Goal: Task Accomplishment & Management: Manage account settings

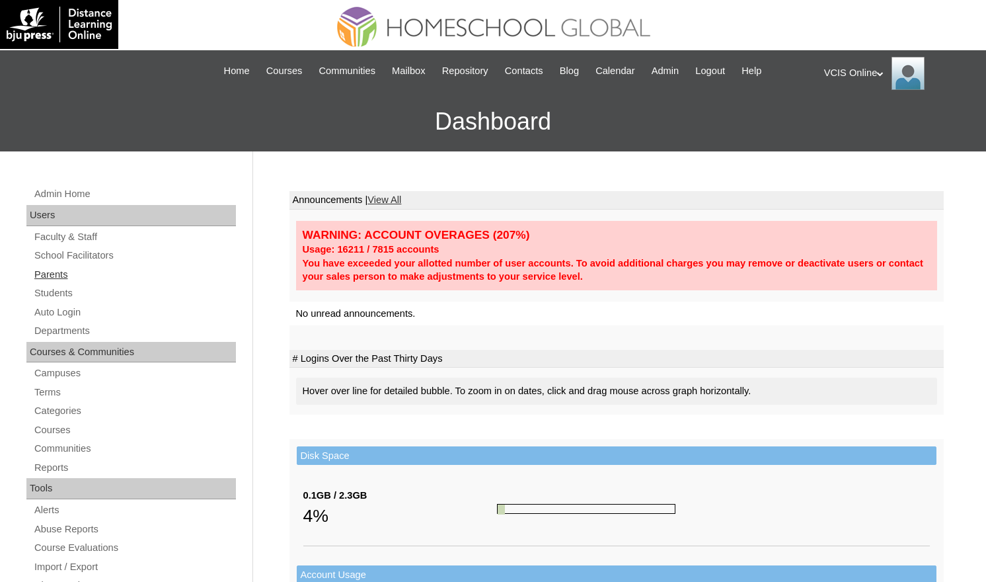
click at [60, 275] on link "Parents" at bounding box center [134, 274] width 203 height 17
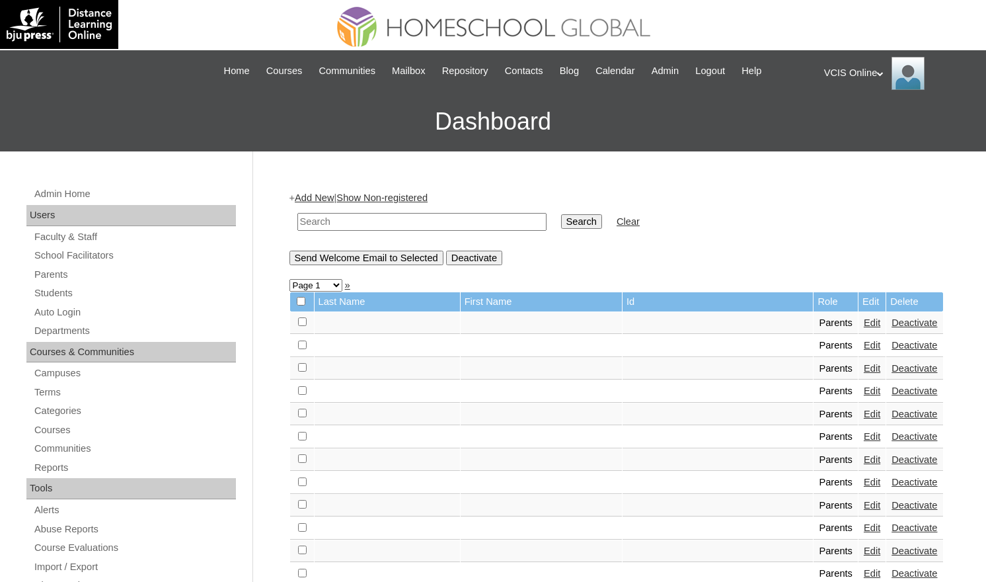
click at [381, 225] on input "text" at bounding box center [421, 222] width 249 height 18
paste input "VCIS013-KA-PA2025"
type input "VCIS013-KA-PA2025"
click at [561, 214] on input "Search" at bounding box center [581, 221] width 41 height 15
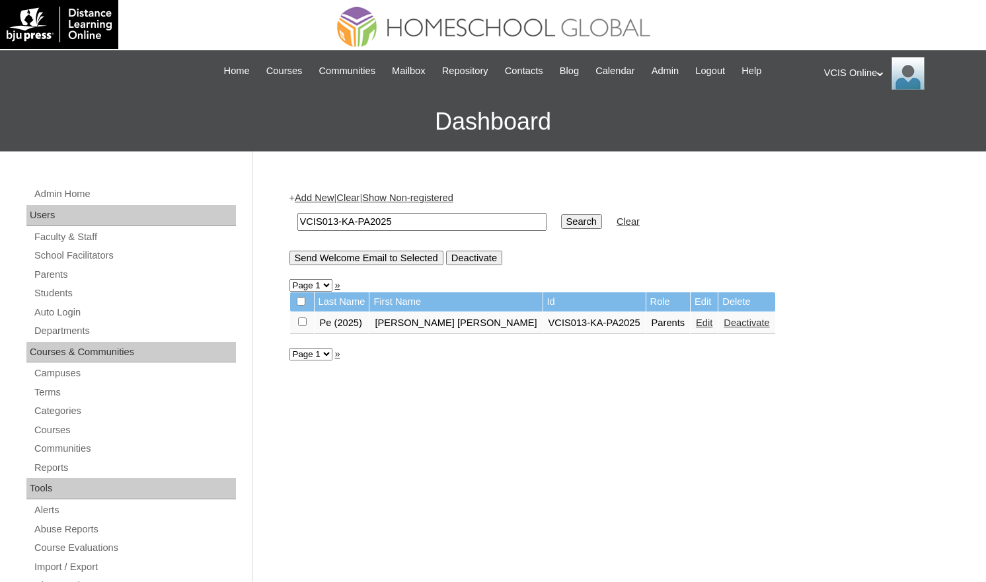
click at [696, 321] on link "Edit" at bounding box center [704, 322] width 17 height 11
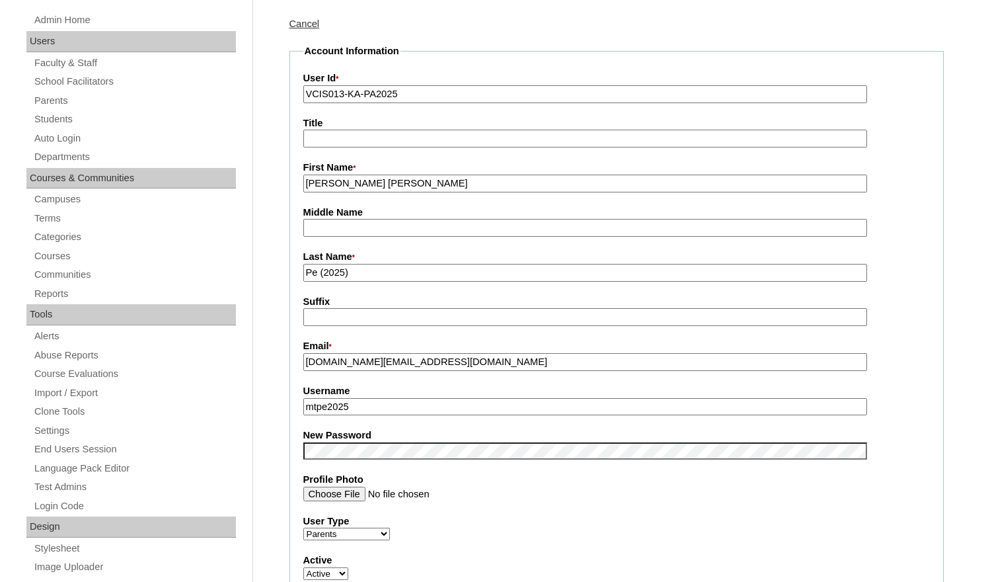
scroll to position [237, 0]
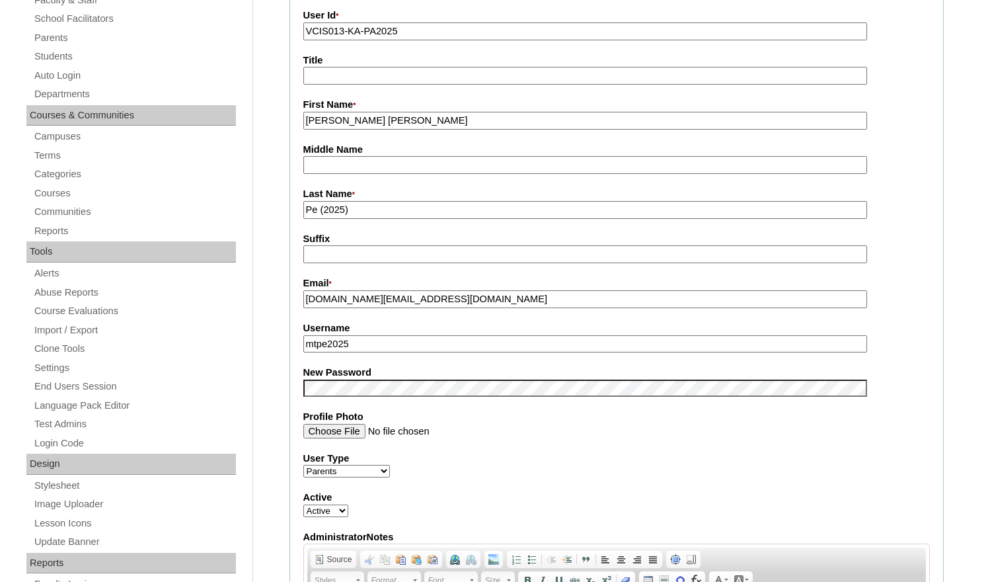
click at [435, 342] on input "mtpe2025" at bounding box center [585, 344] width 564 height 18
click at [502, 453] on label "User Type" at bounding box center [616, 459] width 627 height 14
click at [390, 465] on select "Faculty Staff Student Parents School Facilitators" at bounding box center [346, 471] width 87 height 13
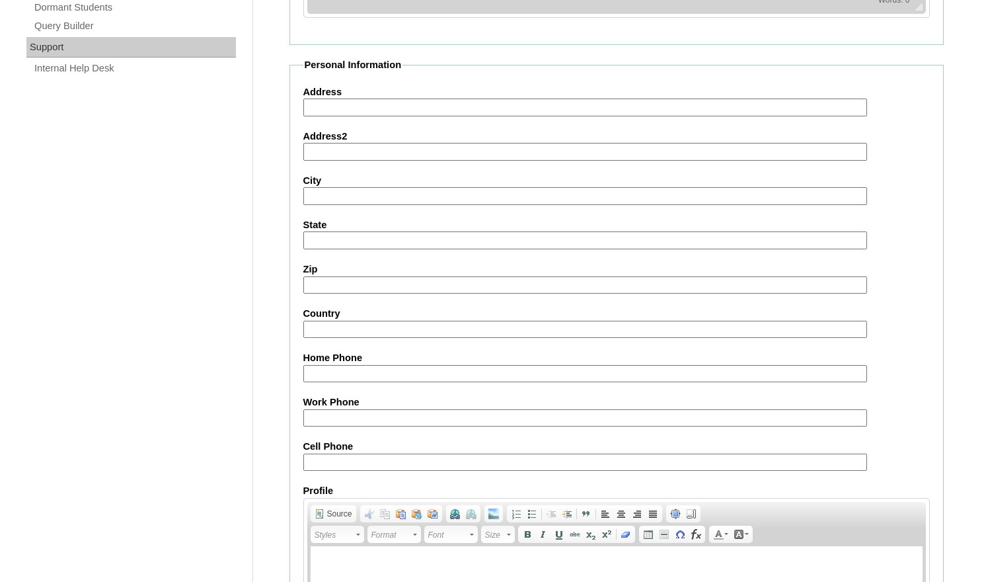
scroll to position [1150, 0]
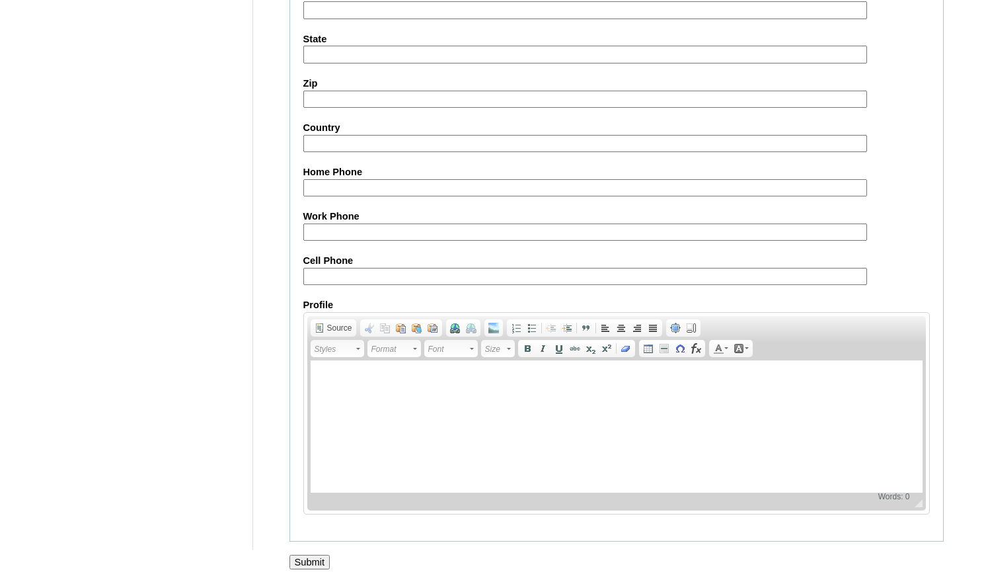
click at [327, 560] on input "Submit" at bounding box center [310, 562] width 41 height 15
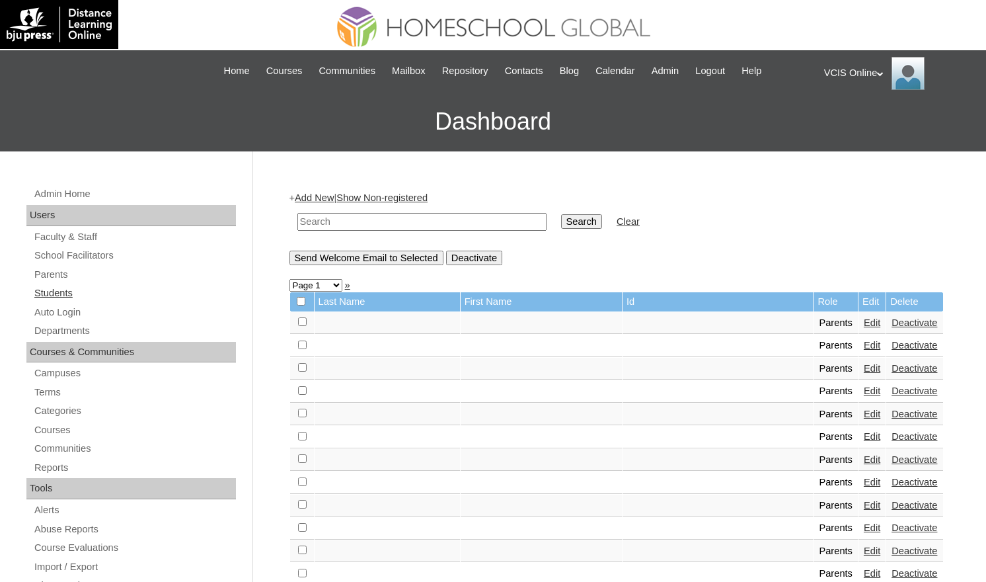
click at [73, 287] on link "Students" at bounding box center [134, 293] width 203 height 17
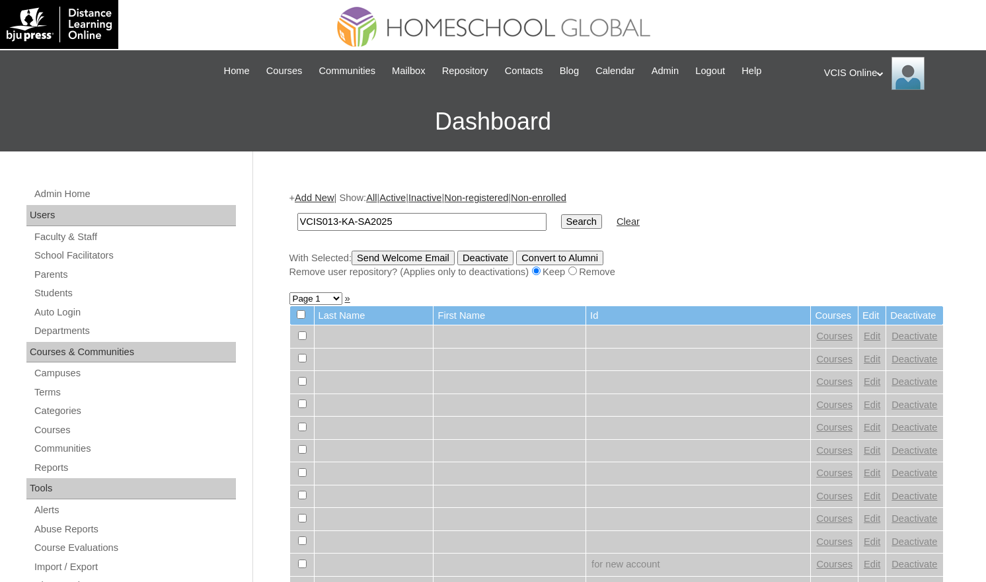
type input "VCIS013-KA-SA2025"
click at [561, 214] on input "Search" at bounding box center [581, 221] width 41 height 15
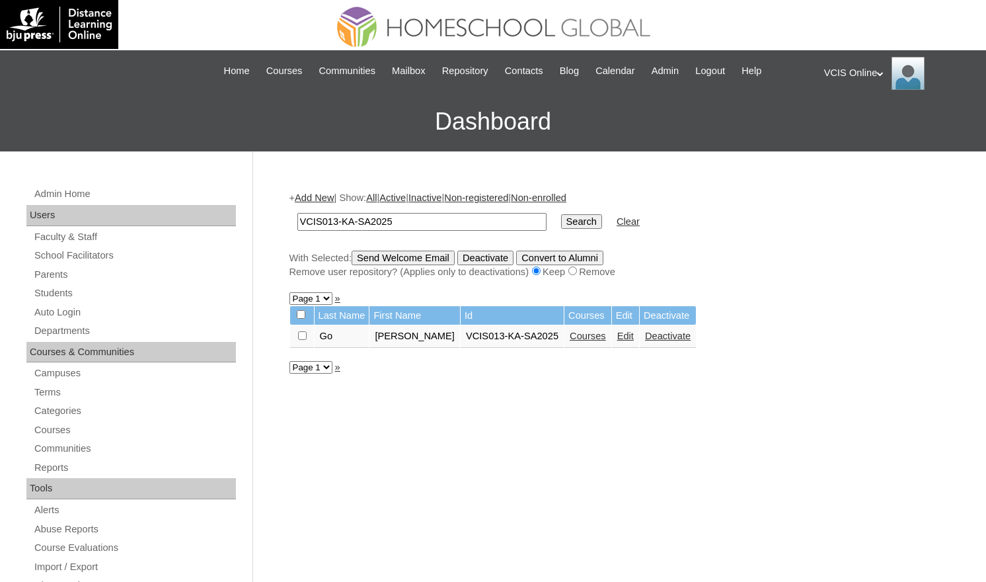
click at [634, 333] on link "Edit" at bounding box center [625, 336] width 17 height 11
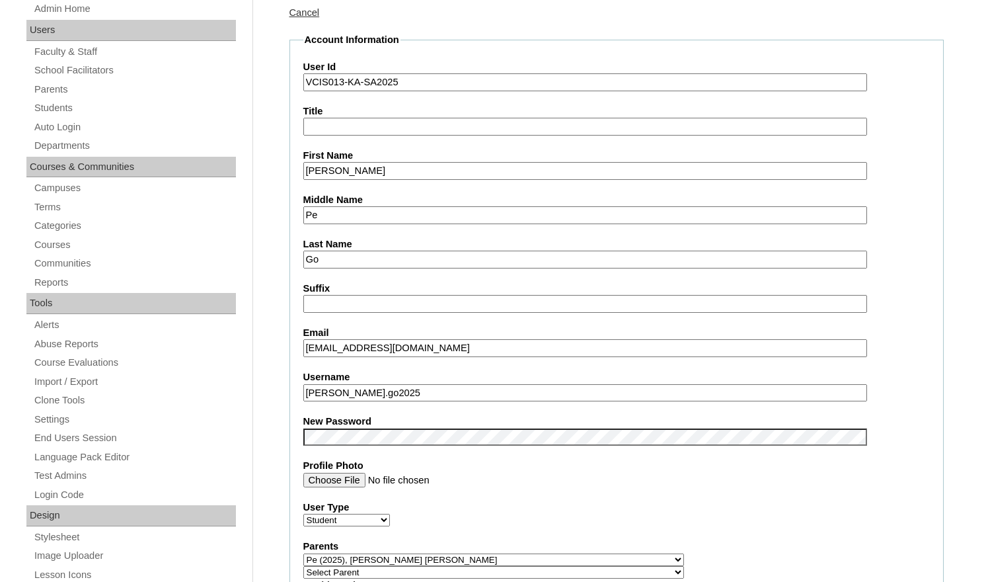
scroll to position [352, 0]
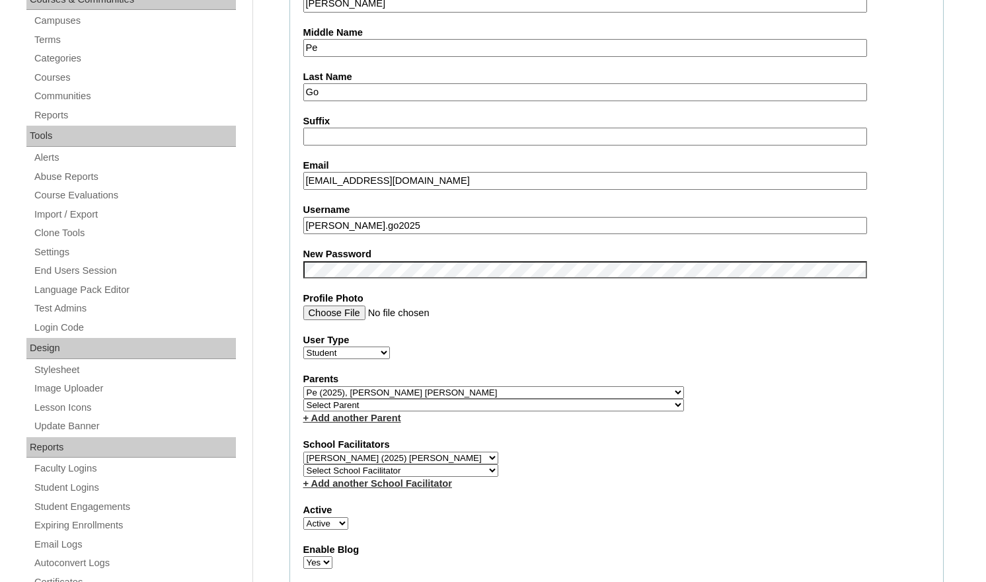
click at [452, 227] on input "morgan.go2025" at bounding box center [585, 226] width 564 height 18
paste input "kdTYuB"
click at [414, 224] on input "morgan.go2025 kdTYuB" at bounding box center [585, 226] width 564 height 18
type input "morgan.go2025"
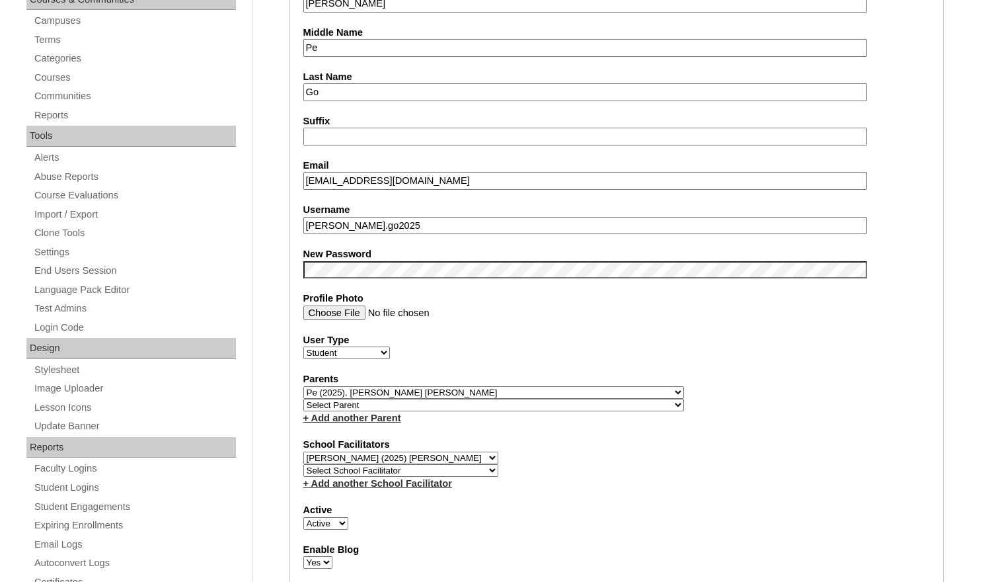
click at [481, 318] on input "Profile Photo" at bounding box center [585, 312] width 564 height 15
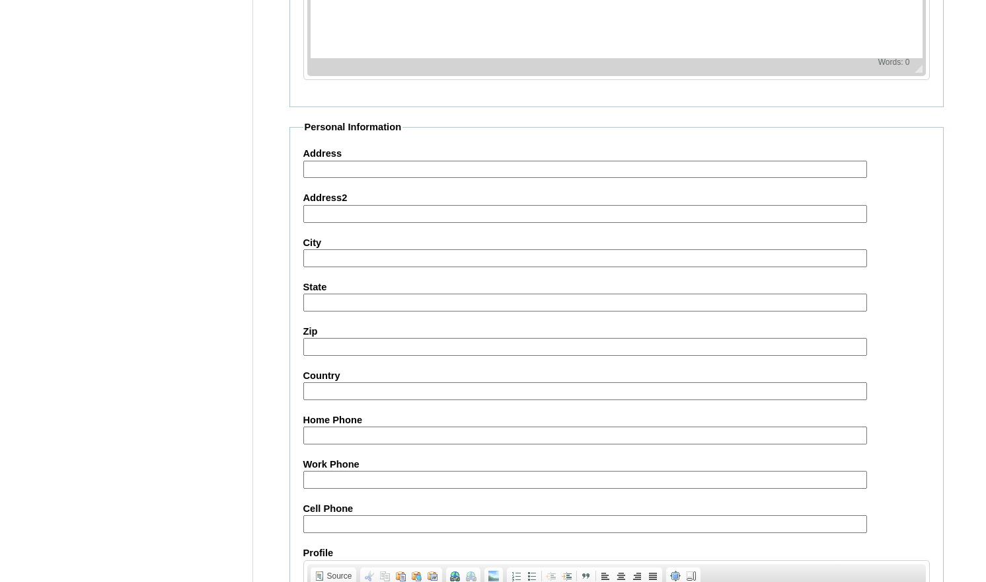
scroll to position [1433, 0]
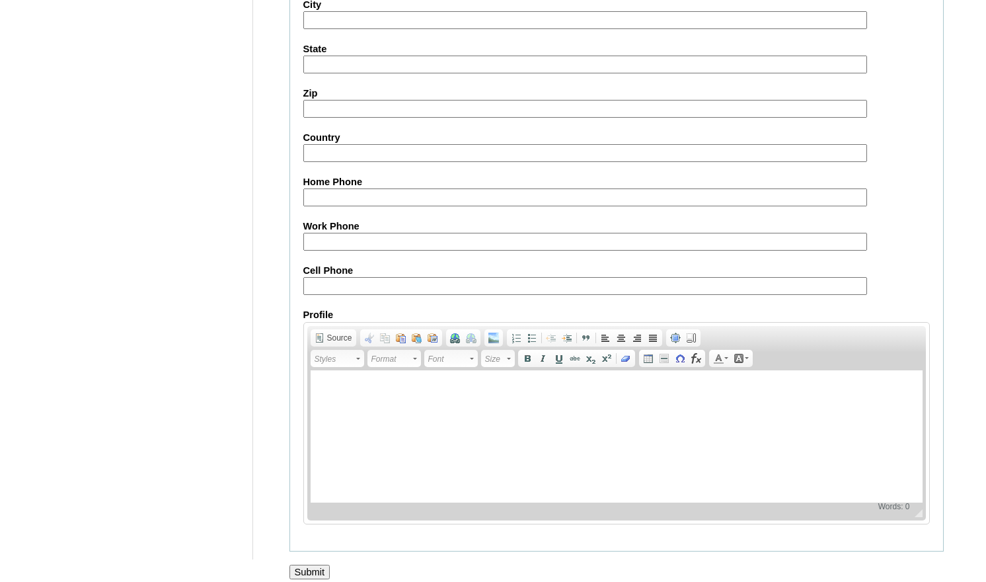
click at [327, 565] on input "Submit" at bounding box center [310, 572] width 41 height 15
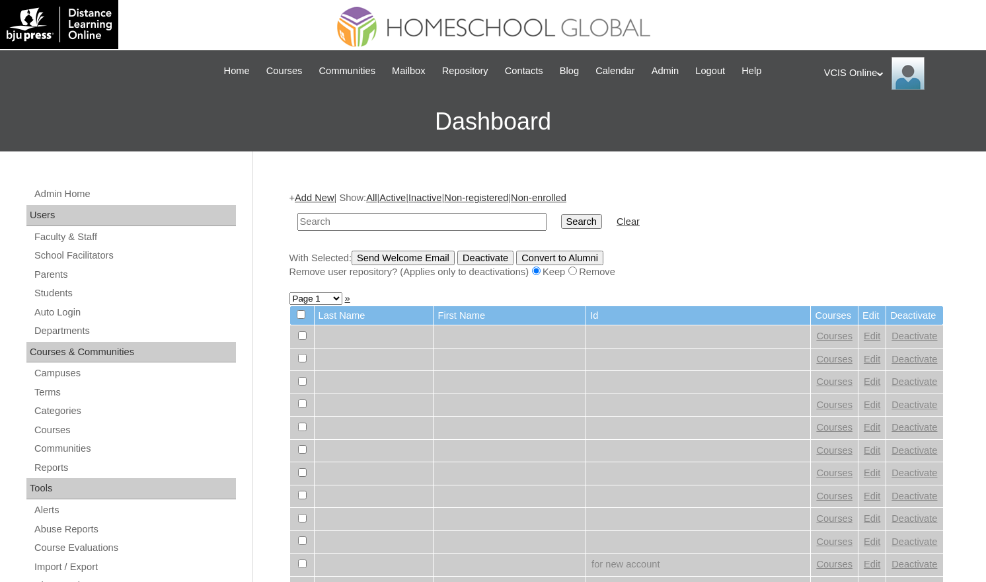
paste input "kdTYuB"
type input "kdTYuB"
type input "[PERSON_NAME] go"
click at [561, 214] on input "Search" at bounding box center [581, 221] width 41 height 15
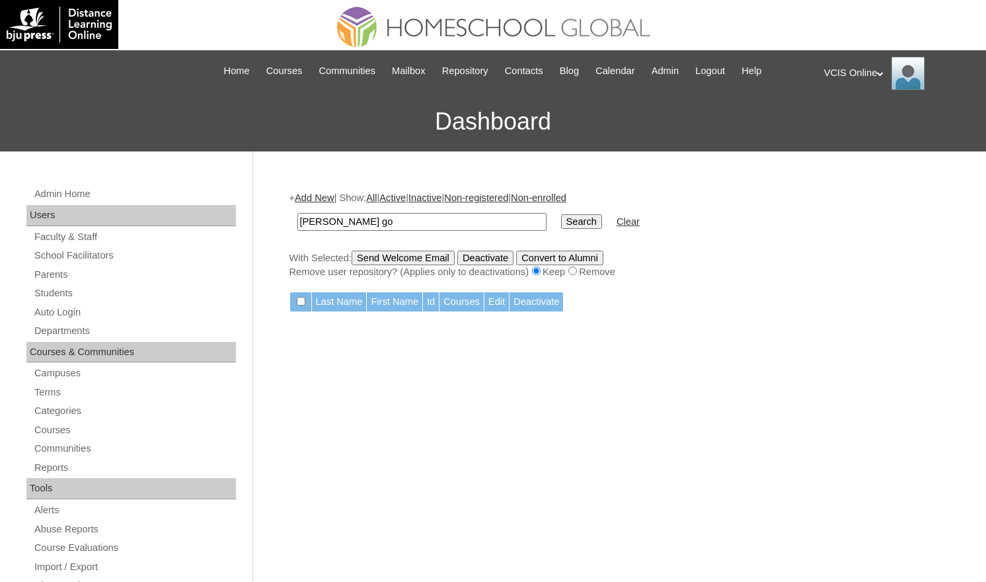
click at [346, 219] on input "morgan go" at bounding box center [421, 222] width 249 height 18
type input "morga"
click at [561, 214] on input "Search" at bounding box center [581, 221] width 41 height 15
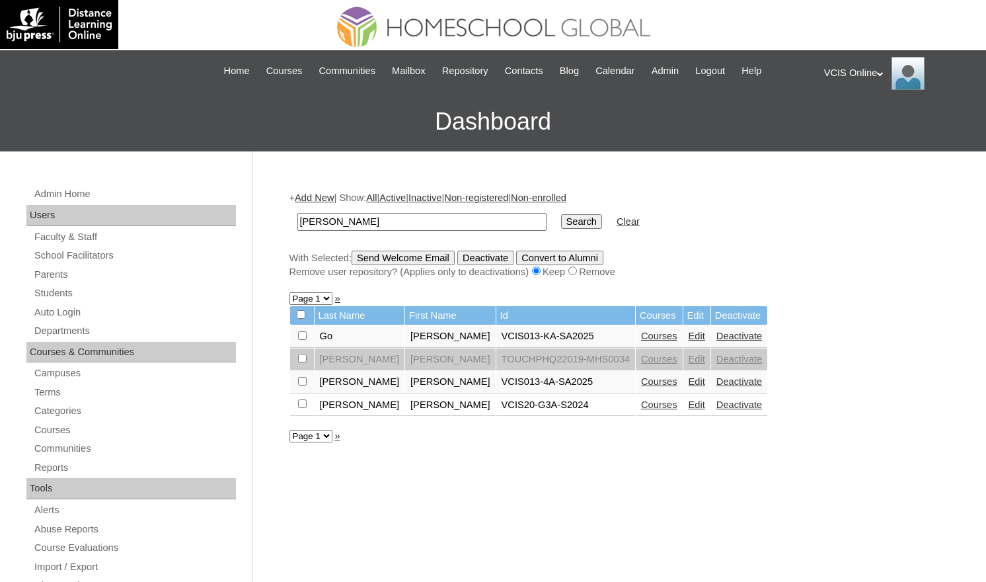
click at [349, 223] on input "[PERSON_NAME]" at bounding box center [421, 222] width 249 height 18
click at [641, 335] on link "Courses" at bounding box center [659, 336] width 36 height 11
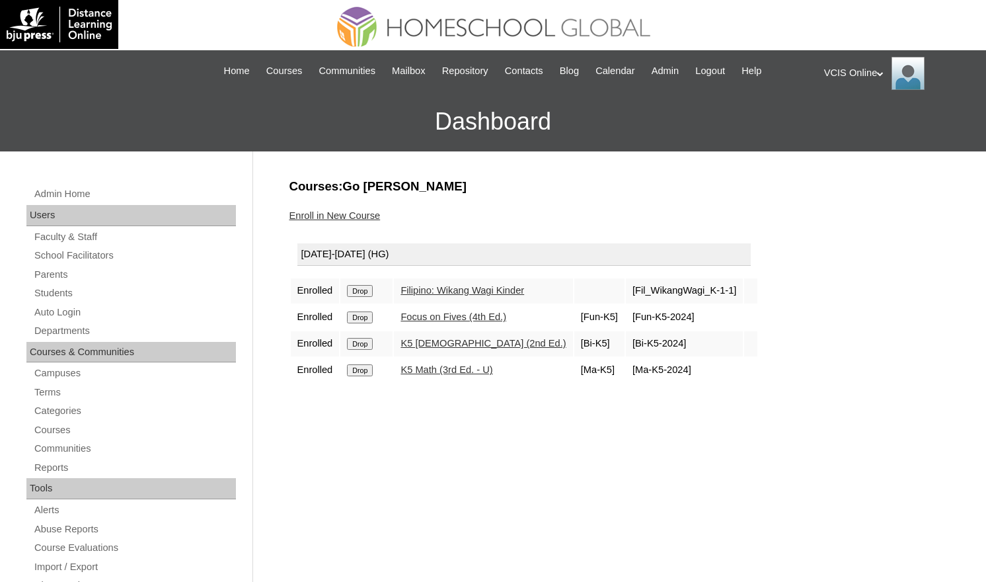
click at [854, 70] on div "VCIS Online My Profile My Settings Logout" at bounding box center [898, 73] width 149 height 33
click at [854, 124] on span "Logout" at bounding box center [848, 124] width 26 height 10
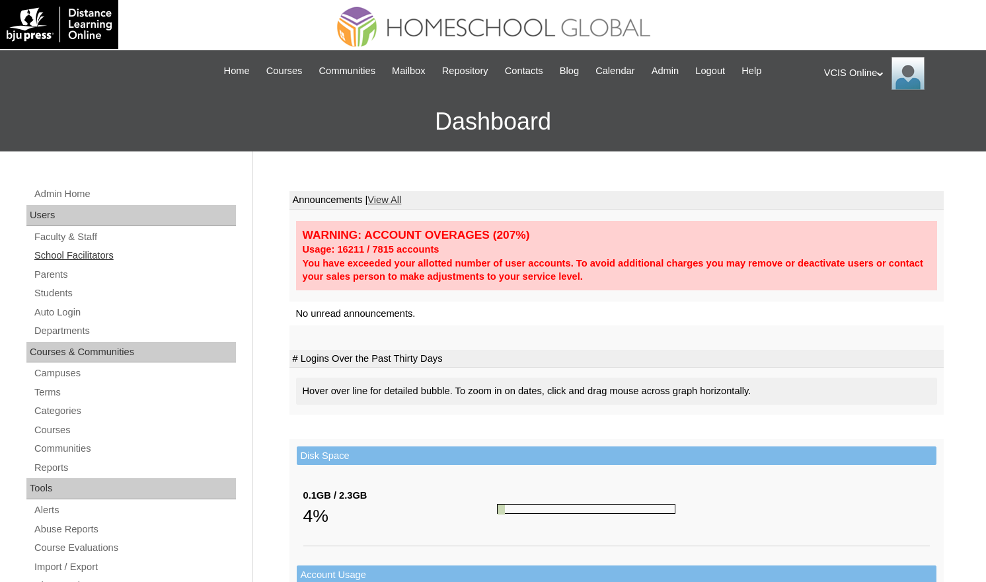
click at [79, 258] on link "School Facilitators" at bounding box center [134, 255] width 203 height 17
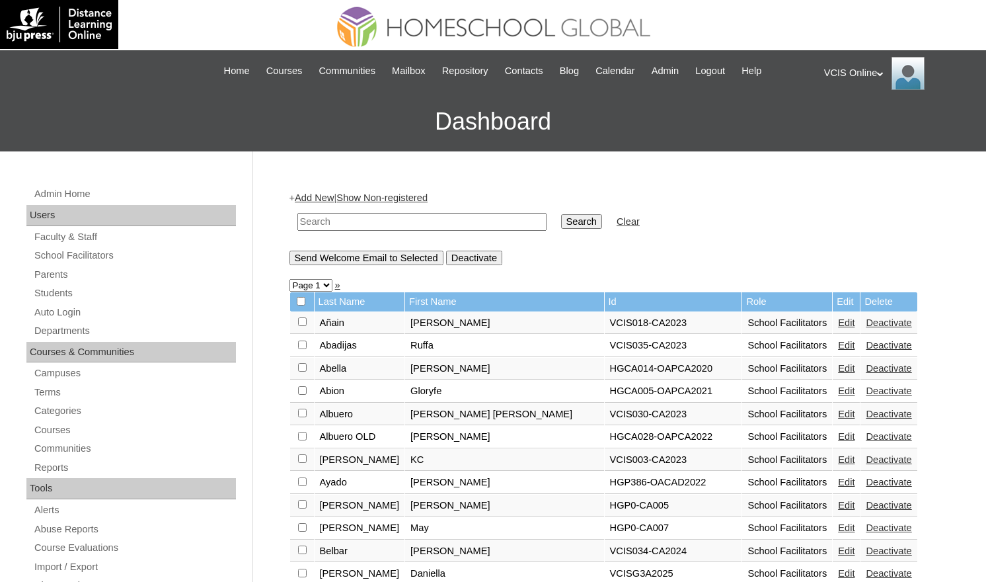
click at [324, 196] on link "Add New" at bounding box center [314, 197] width 39 height 11
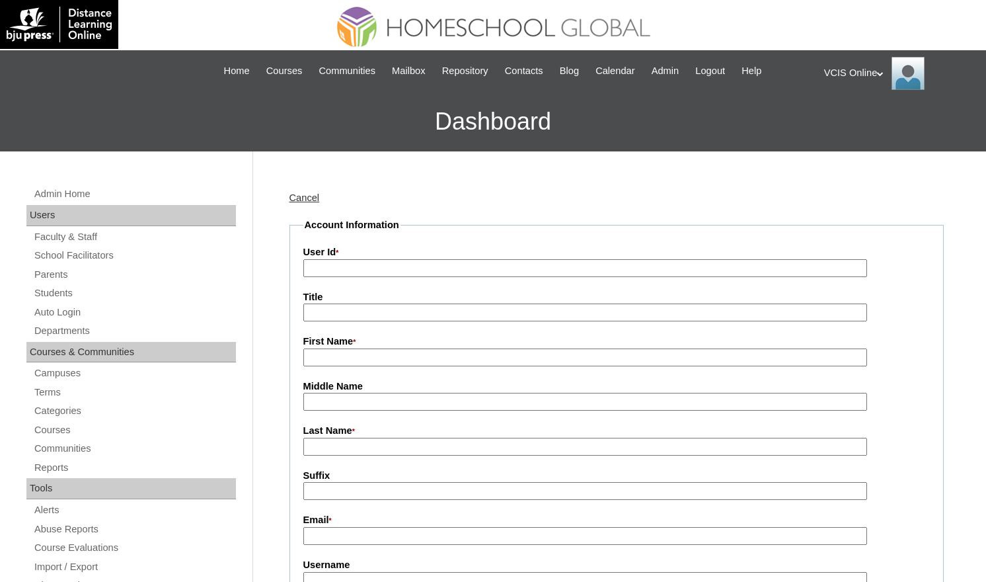
click at [357, 266] on input "User Id *" at bounding box center [585, 268] width 564 height 18
paste input "jdivino@vcis.edu.ph"
type input "jdivino@vcis.edu.ph"
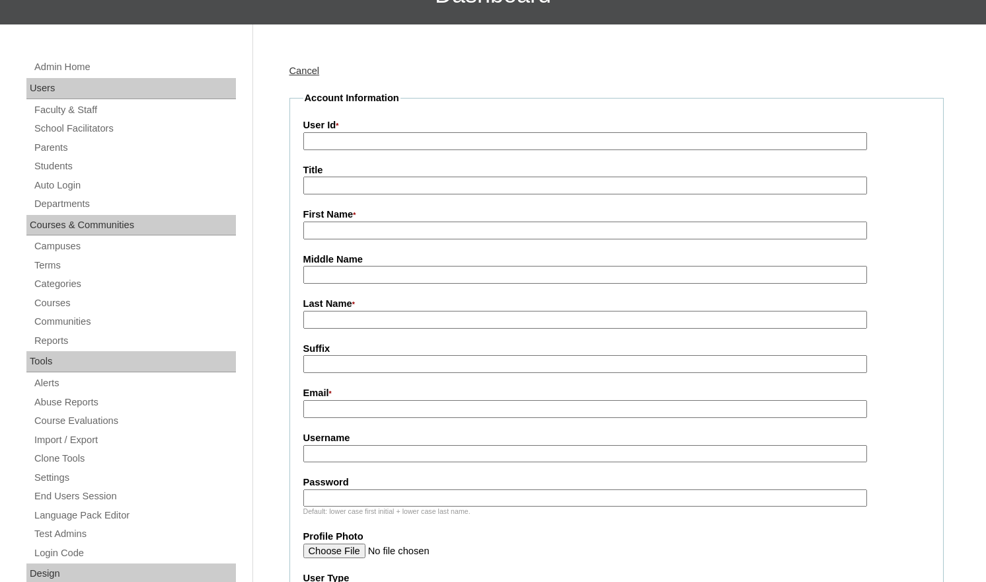
click at [395, 413] on input "Email *" at bounding box center [585, 409] width 564 height 18
paste input "jdivino@vcis.edu.ph"
type input "jdivino@vcis.edu.ph"
click at [395, 135] on input "User Id *" at bounding box center [585, 141] width 564 height 18
paste input "VCIS026-CA2024"
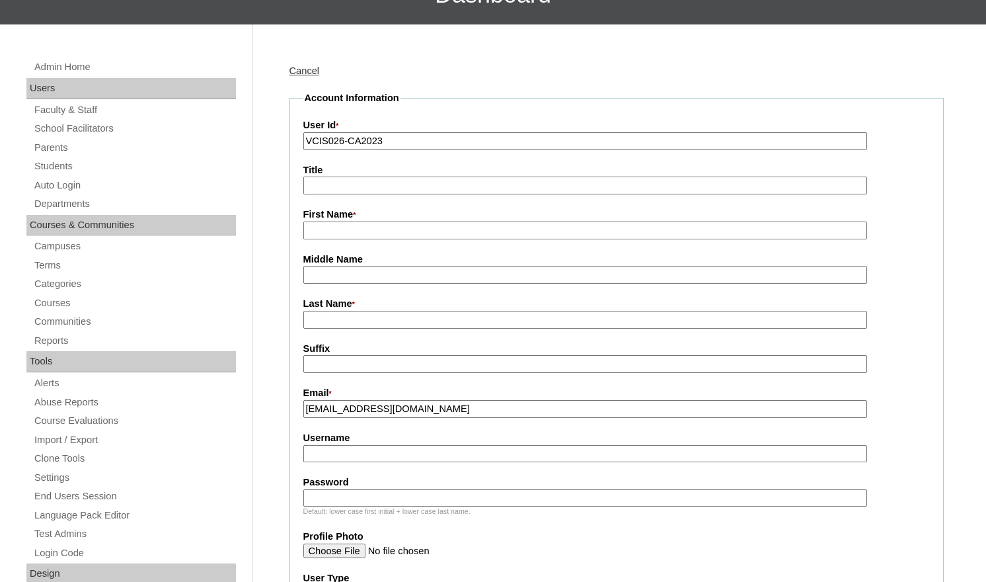
type input "VCIS026-CA202"
paste input "VCISG2"
type input "VCISG1"
click at [375, 230] on input "First Name *" at bounding box center [585, 230] width 564 height 18
type input "Jinn"
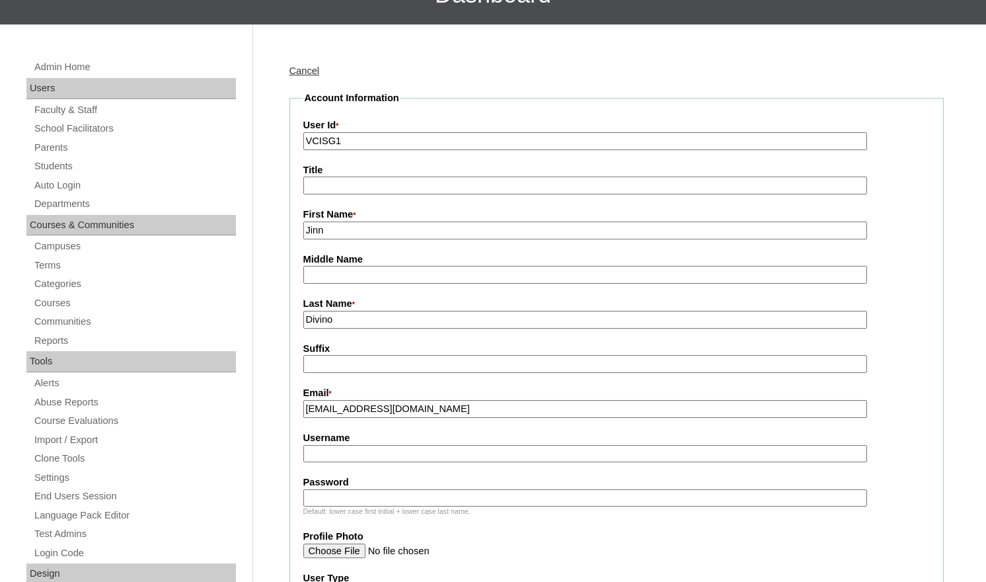
type input "Divino"
click at [374, 464] on fieldset "Account Information User Id * VCISG1 Title First Name * Jinn Middle Name Last N…" at bounding box center [617, 511] width 654 height 841
click at [416, 453] on input "Username" at bounding box center [585, 454] width 564 height 18
paste input "mbermas"
type input "mbermas2025"
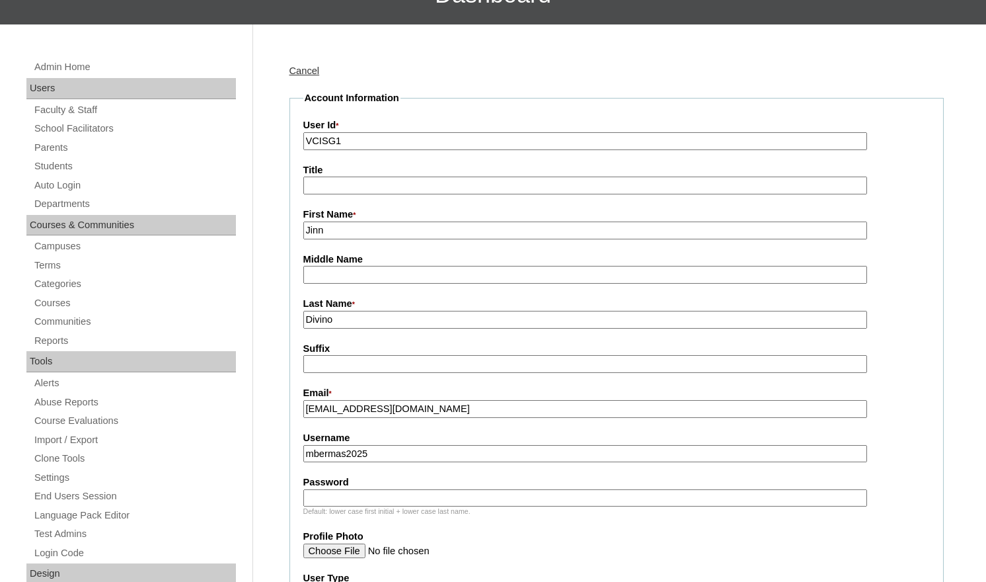
click at [418, 501] on input "Password" at bounding box center [585, 498] width 564 height 18
type input "ab"
drag, startPoint x: 351, startPoint y: 455, endPoint x: 282, endPoint y: 438, distance: 71.7
type input "jdivino2025"
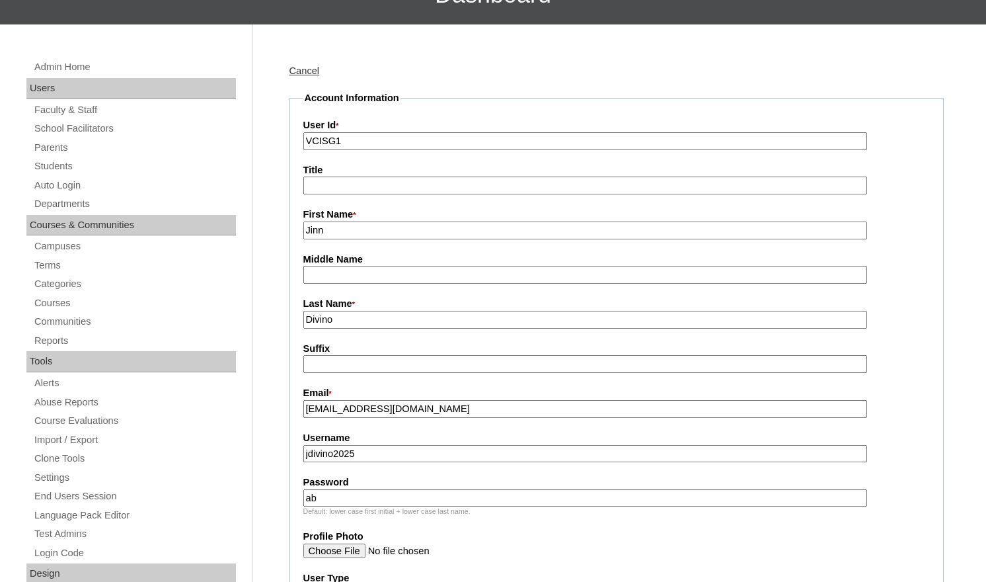
click at [315, 498] on input "ab" at bounding box center [585, 498] width 564 height 18
click at [310, 453] on input "jdivino2025" at bounding box center [585, 454] width 564 height 18
click at [344, 493] on input "ab" at bounding box center [585, 498] width 564 height 18
type input "abcde123"
click at [373, 498] on input "abcde123" at bounding box center [585, 498] width 564 height 18
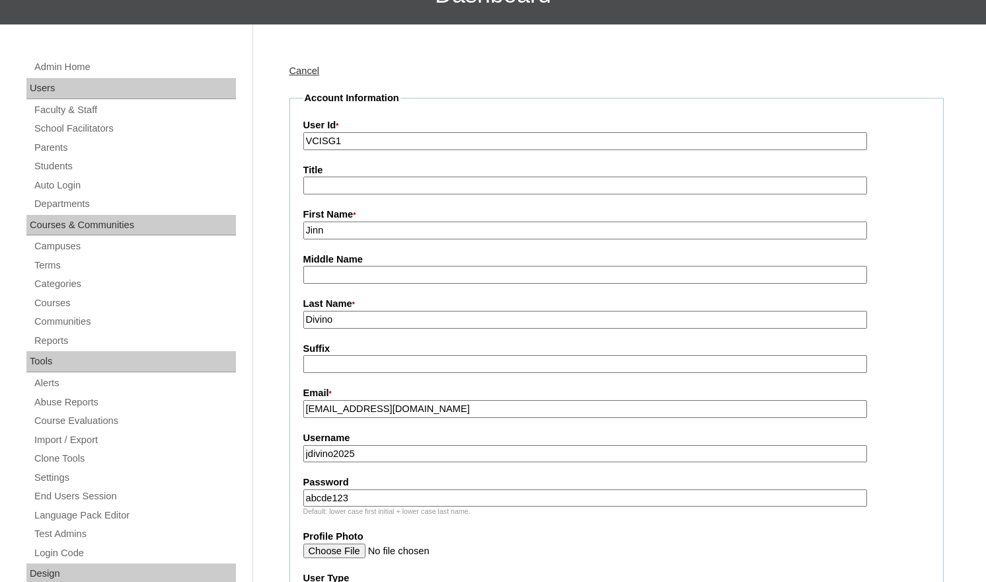
drag, startPoint x: 373, startPoint y: 498, endPoint x: 264, endPoint y: 498, distance: 108.4
drag, startPoint x: 384, startPoint y: 450, endPoint x: 258, endPoint y: 444, distance: 125.8
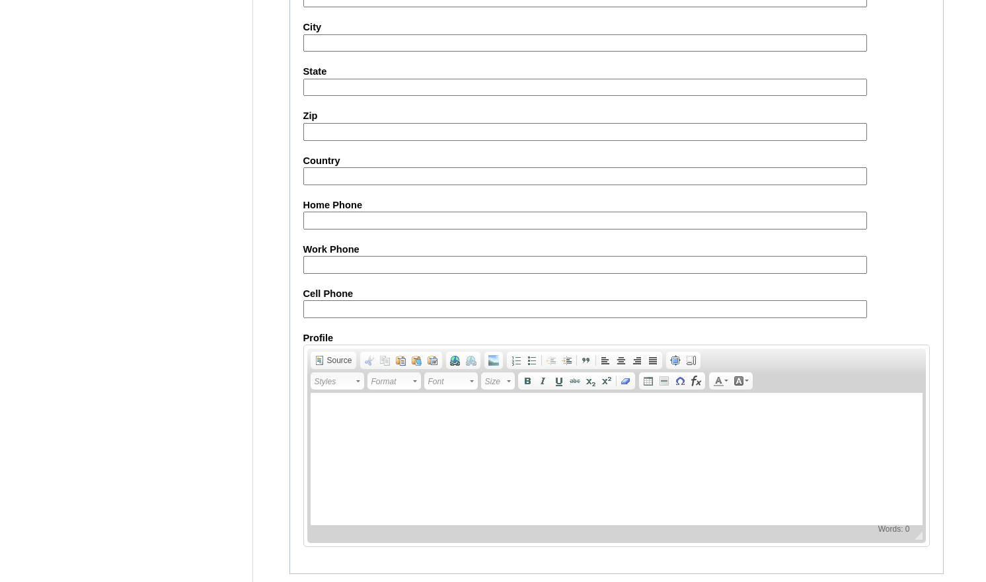
scroll to position [1198, 0]
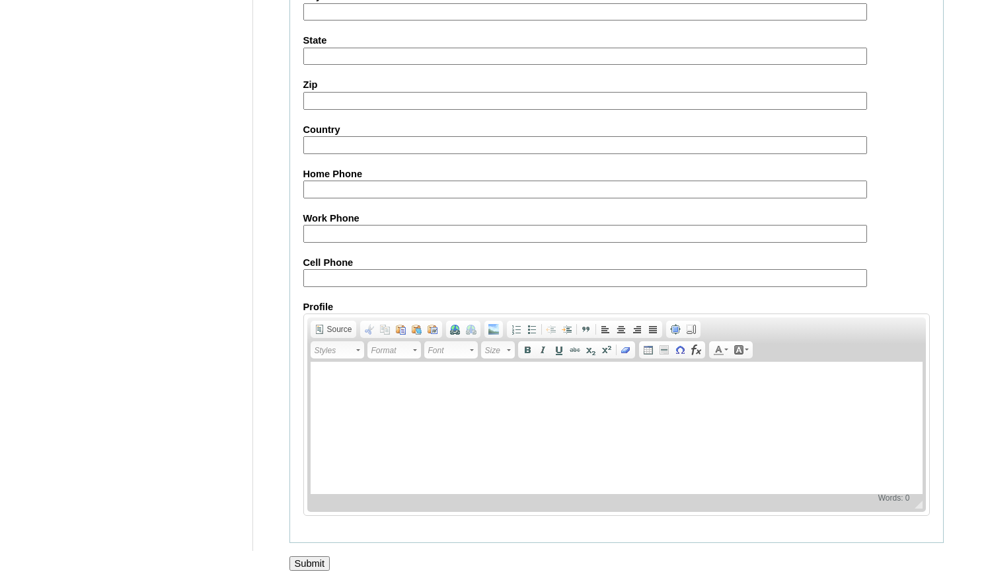
click at [315, 562] on input "Submit" at bounding box center [310, 563] width 41 height 15
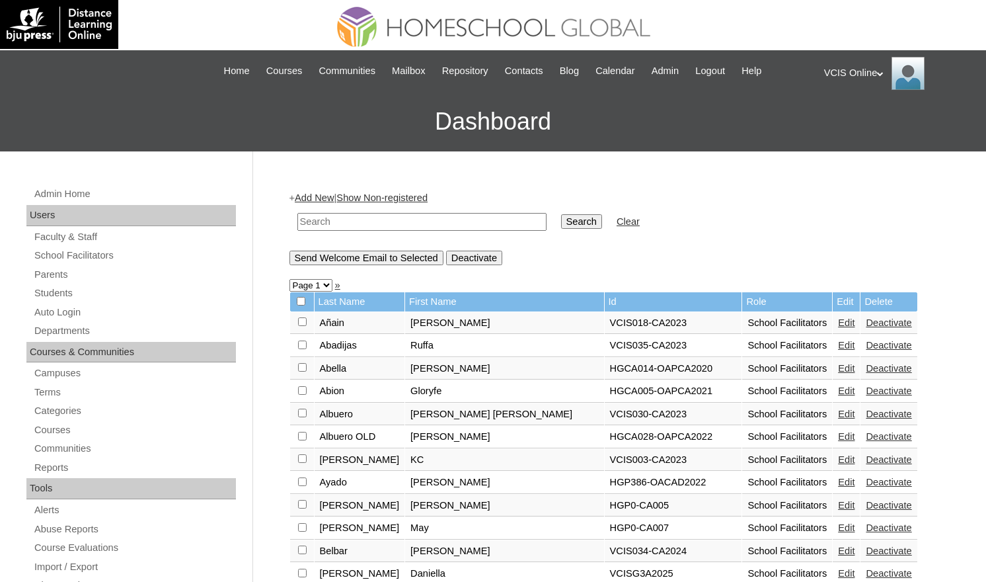
click at [393, 225] on input "text" at bounding box center [421, 222] width 249 height 18
type input "[PERSON_NAME]"
click at [561, 214] on input "Search" at bounding box center [581, 221] width 41 height 15
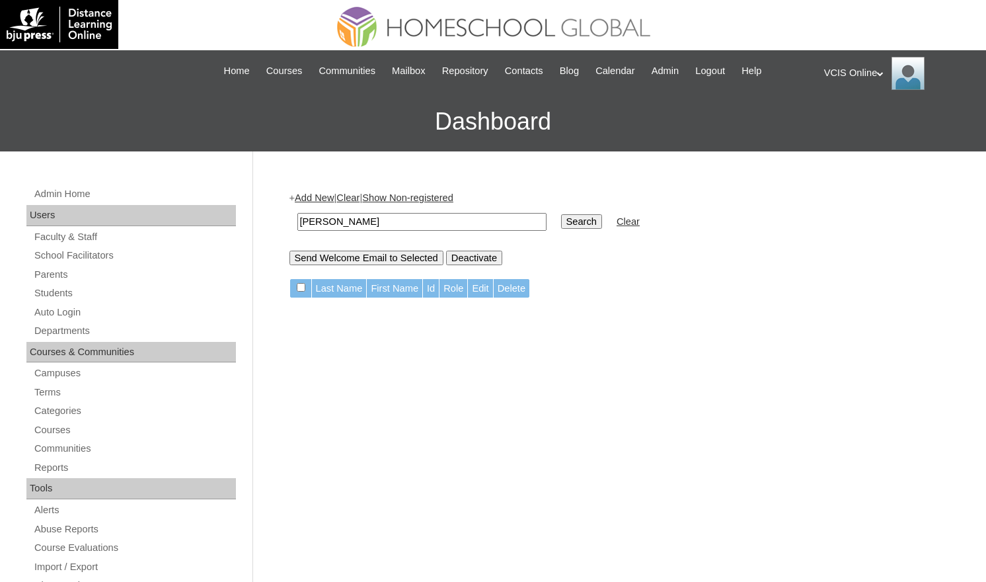
drag, startPoint x: 316, startPoint y: 224, endPoint x: 278, endPoint y: 222, distance: 37.7
type input "reynaldo"
click at [561, 214] on input "Search" at bounding box center [581, 221] width 41 height 15
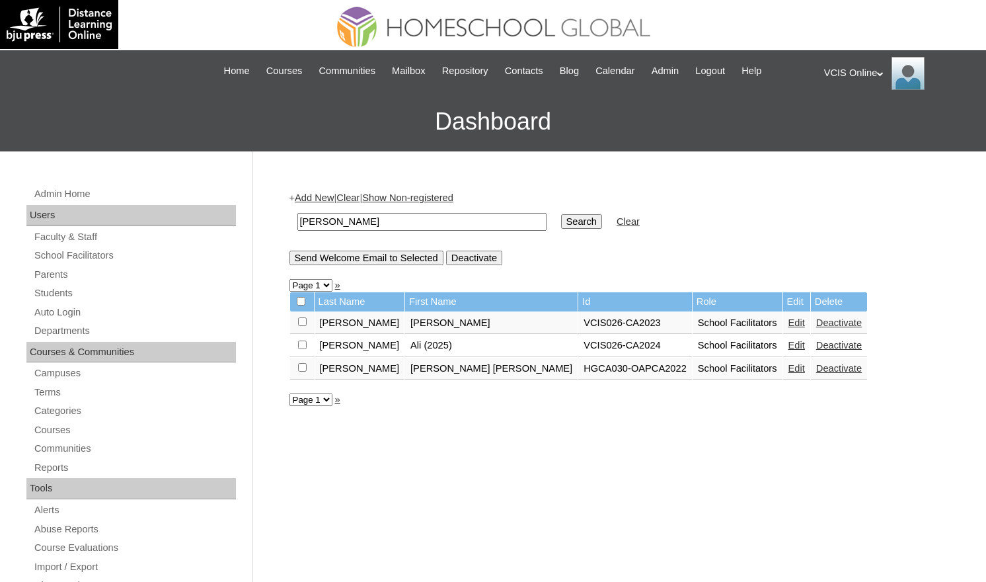
click at [789, 342] on link "Edit" at bounding box center [797, 345] width 17 height 11
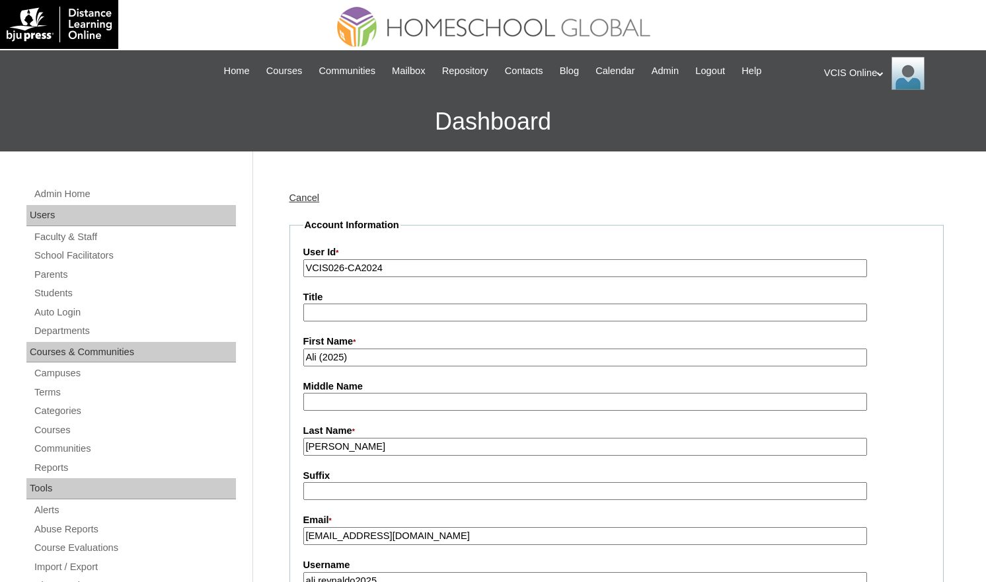
drag, startPoint x: 416, startPoint y: 271, endPoint x: 218, endPoint y: 263, distance: 198.5
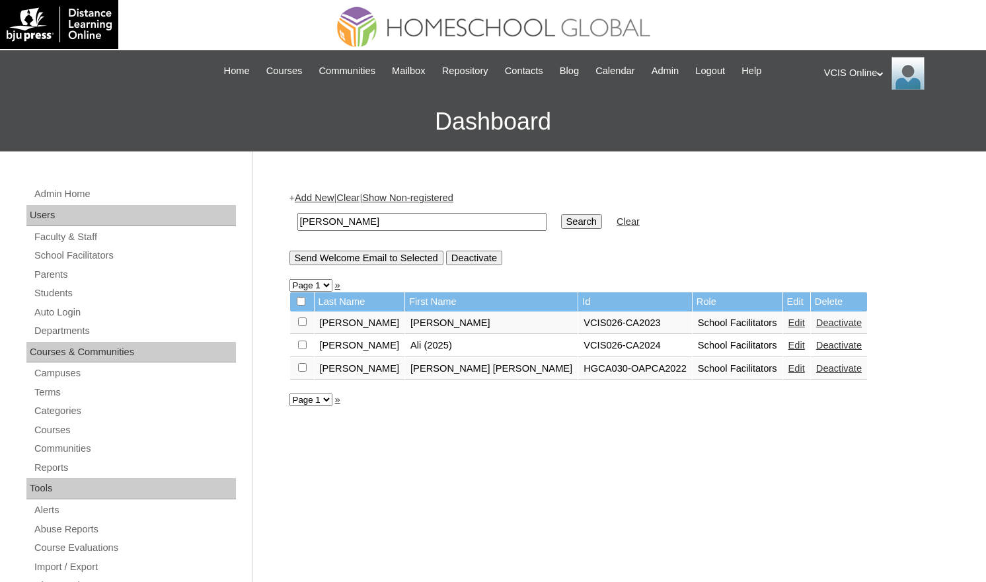
drag, startPoint x: 356, startPoint y: 229, endPoint x: 227, endPoint y: 208, distance: 131.2
type input "bermas"
click at [561, 214] on input "Search" at bounding box center [581, 221] width 41 height 15
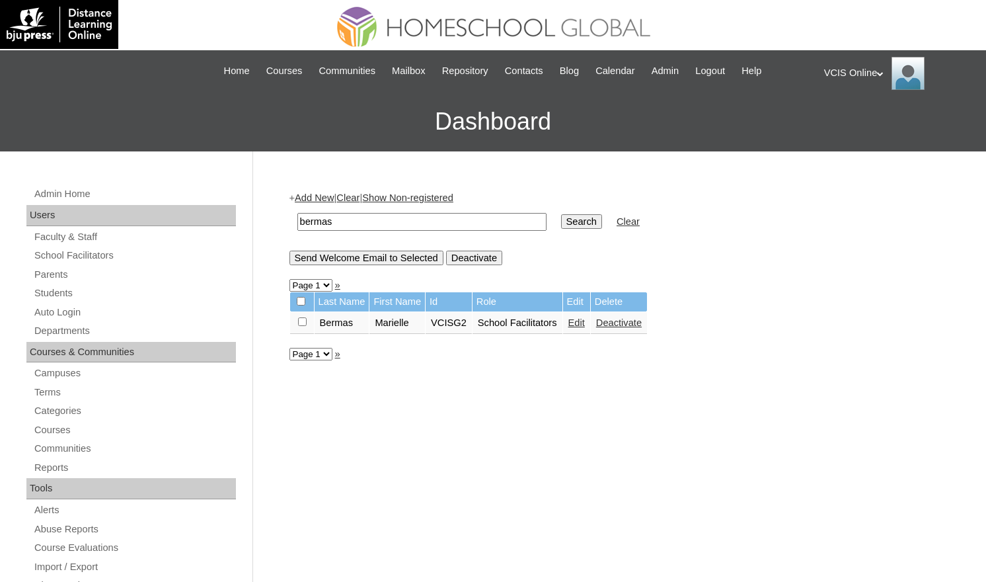
click at [585, 325] on link "Edit" at bounding box center [577, 322] width 17 height 11
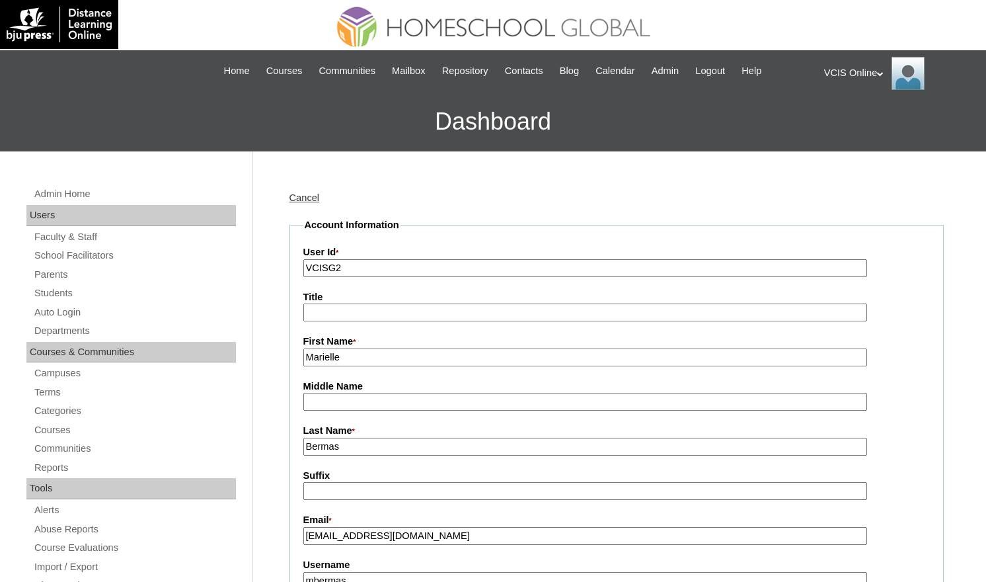
drag, startPoint x: 380, startPoint y: 266, endPoint x: 258, endPoint y: 264, distance: 122.3
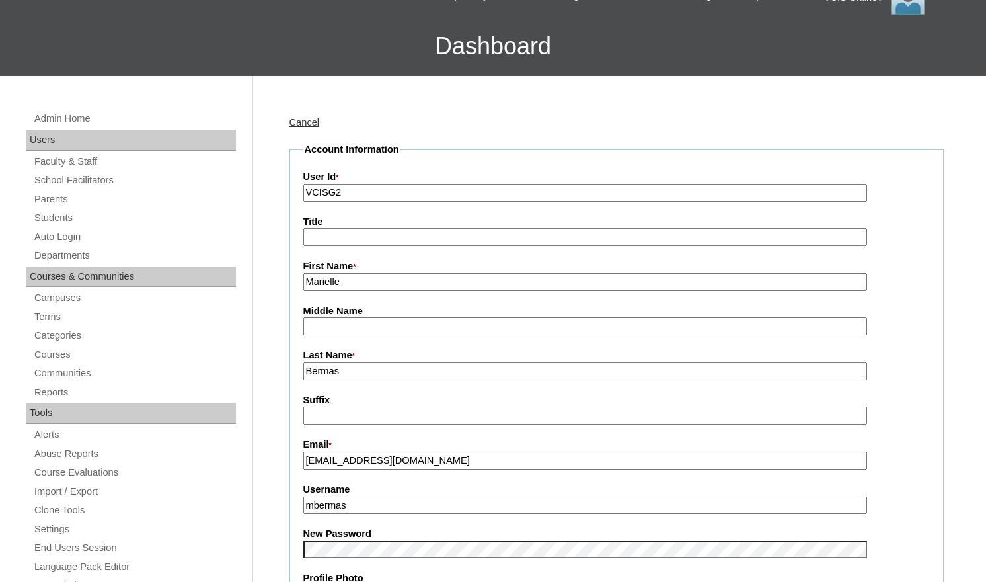
scroll to position [159, 0]
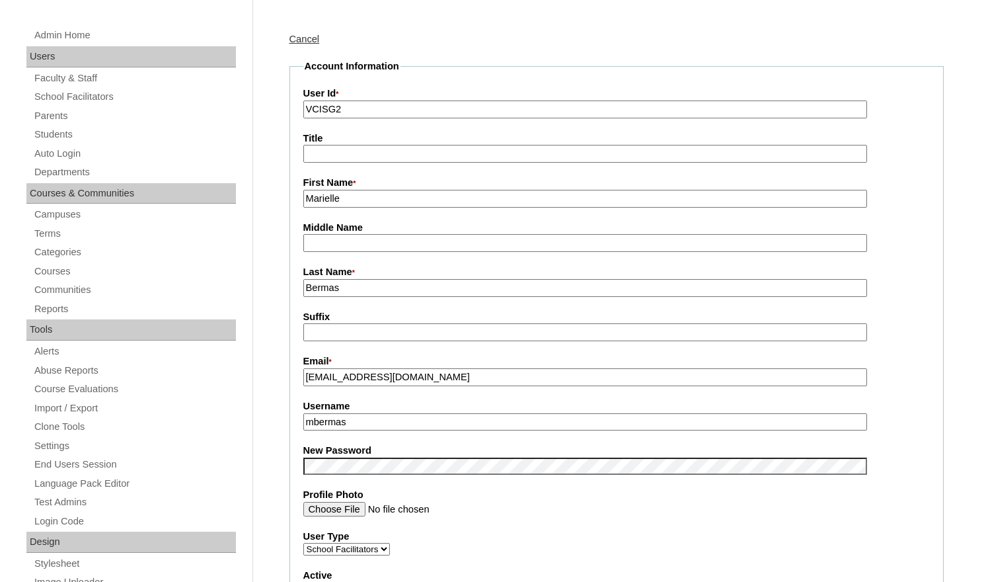
drag, startPoint x: 434, startPoint y: 420, endPoint x: 264, endPoint y: 411, distance: 170.8
click at [661, 413] on div "Username mbermas" at bounding box center [616, 414] width 627 height 31
click at [662, 426] on input "mbermas" at bounding box center [585, 422] width 564 height 18
click at [931, 365] on fieldset "Account Information User Id * VCISG2 Title First Name * [GEOGRAPHIC_DATA] Middl…" at bounding box center [617, 454] width 654 height 791
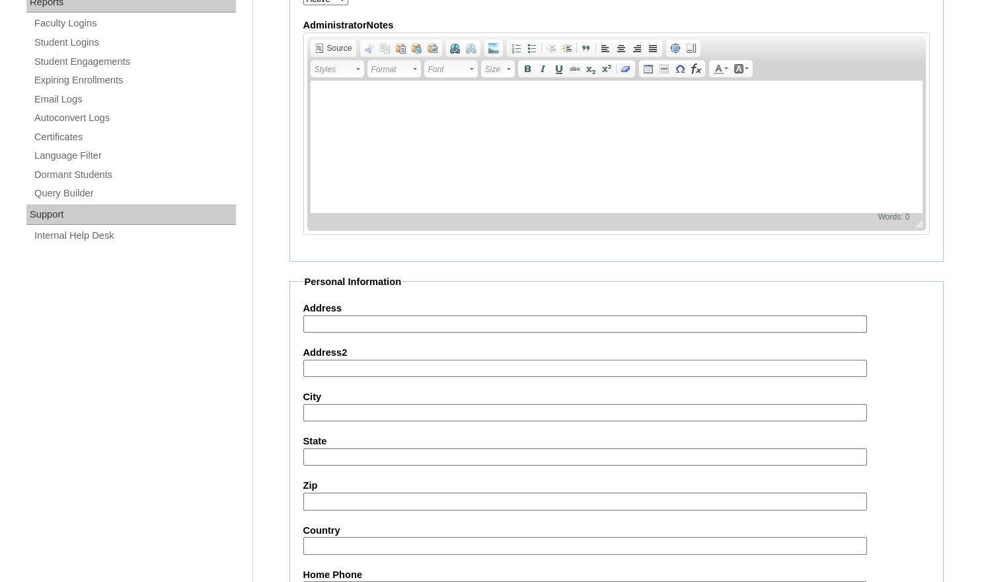
scroll to position [1198, 0]
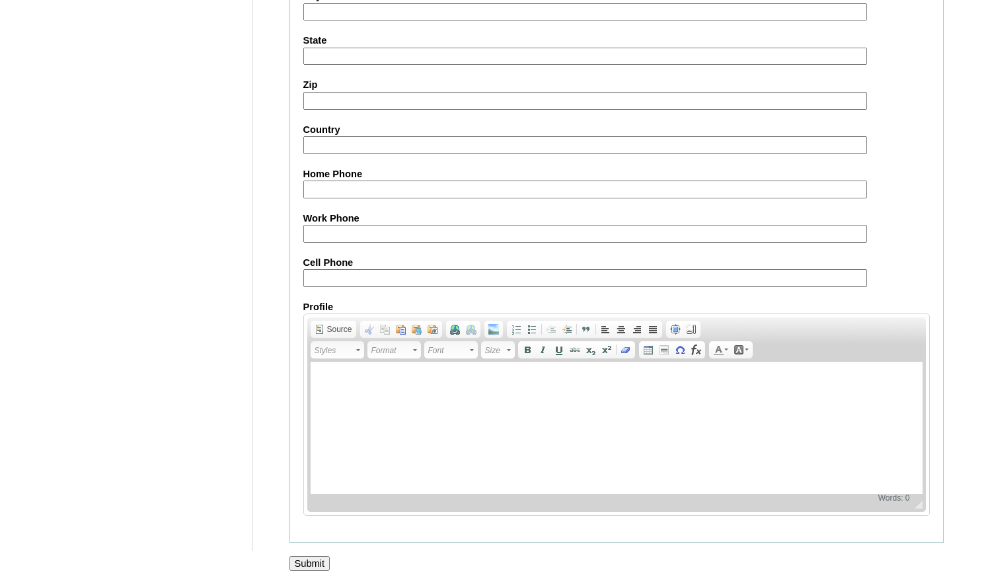
click at [315, 567] on input "Submit" at bounding box center [310, 563] width 41 height 15
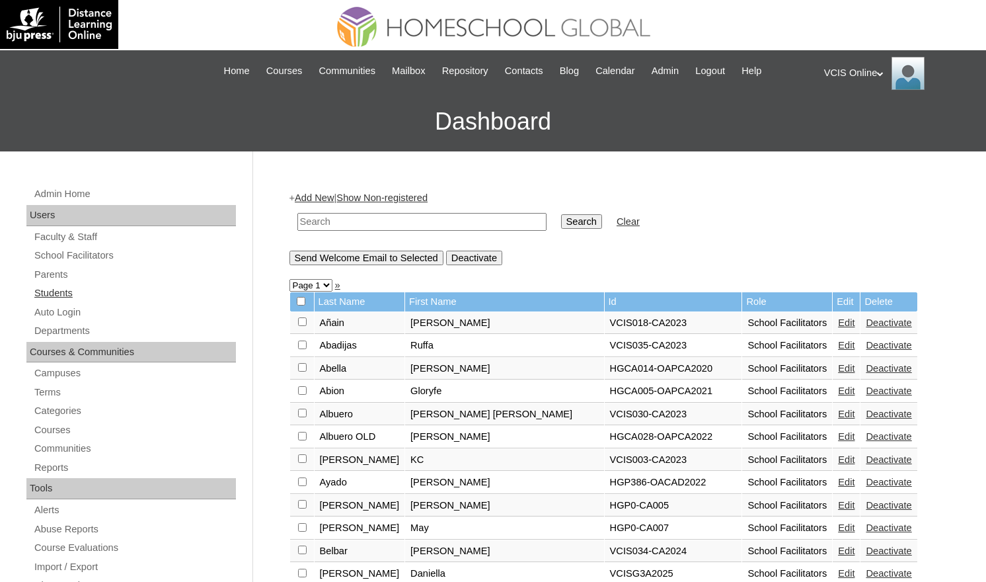
click at [66, 288] on link "Students" at bounding box center [134, 293] width 203 height 17
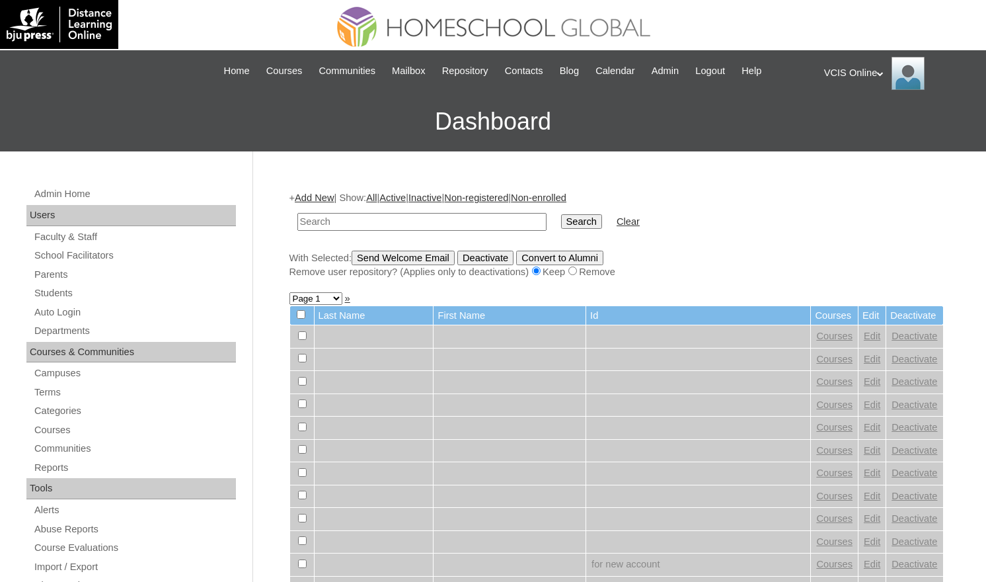
click at [372, 227] on input "text" at bounding box center [421, 222] width 249 height 18
type input "jathniel"
click at [561, 214] on input "Search" at bounding box center [581, 221] width 41 height 15
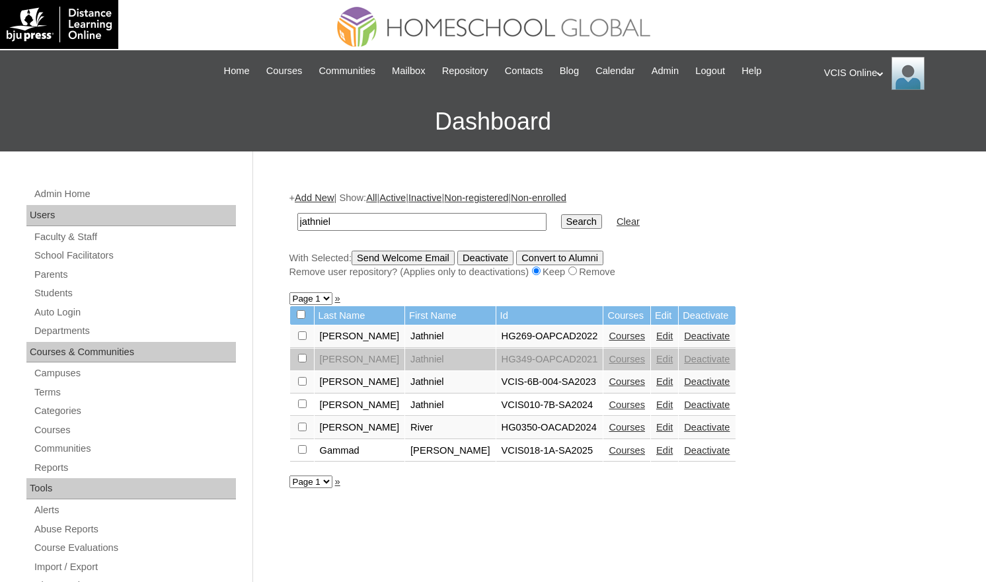
click at [651, 448] on td "Edit" at bounding box center [664, 451] width 27 height 22
click at [656, 448] on link "Edit" at bounding box center [664, 450] width 17 height 11
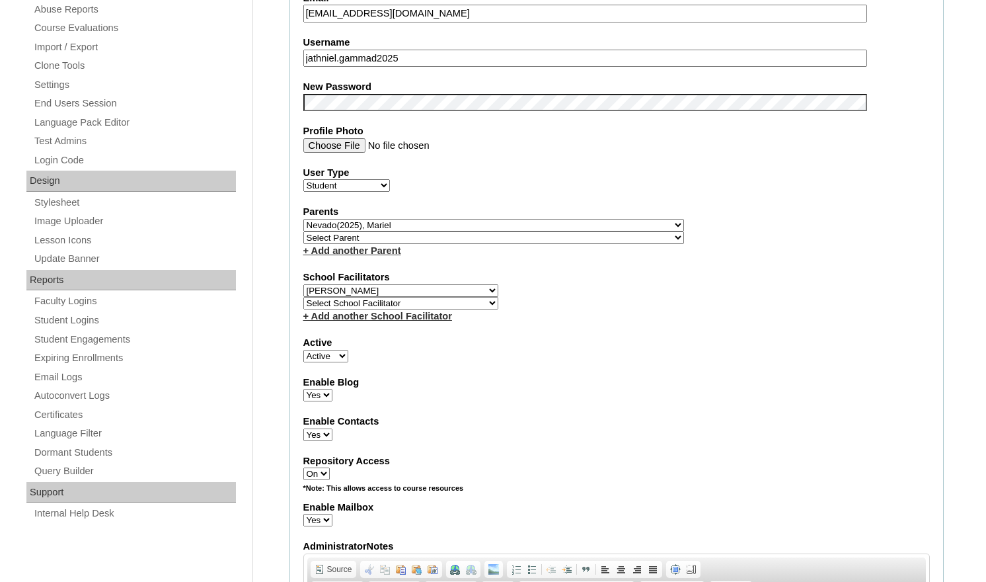
scroll to position [510, 0]
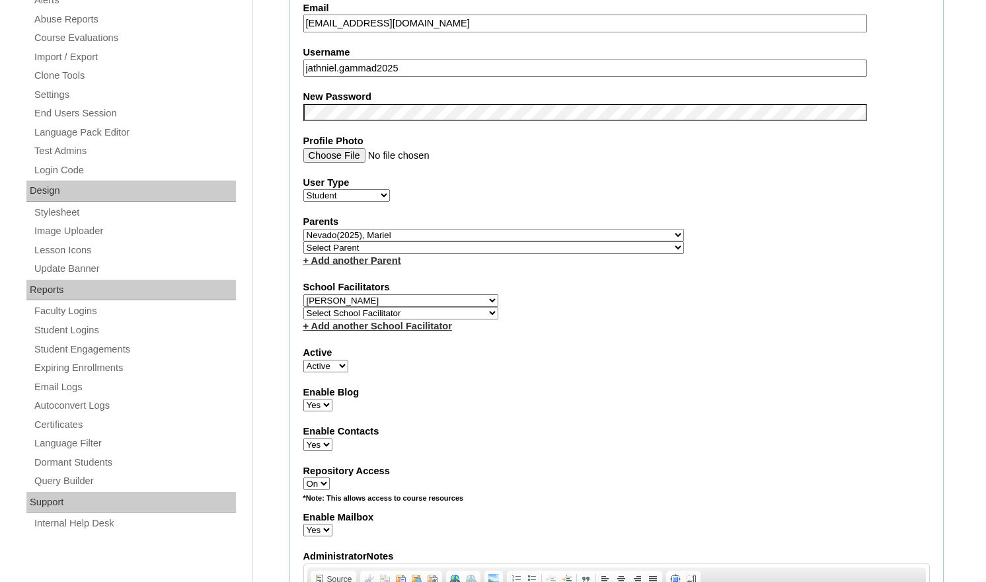
click at [452, 231] on select "Select Parent , , , , , , , , , , , , , , , , , , , , , , , , , , , , , , , , ,…" at bounding box center [493, 235] width 381 height 13
click at [416, 294] on select "Select School Facilitator Norman Añain Ruffa Abadijas Mary Abella Gloryfe Abion…" at bounding box center [400, 300] width 195 height 13
select select "43305"
click at [303, 294] on select "Select School Facilitator [PERSON_NAME] [PERSON_NAME] Gloryfe [PERSON_NAME] [PE…" at bounding box center [400, 300] width 195 height 13
click at [500, 406] on fieldset "Account Information User Id VCIS018-1A-SA2025 Title First Name Julian Jathniel …" at bounding box center [617, 250] width 654 height 1084
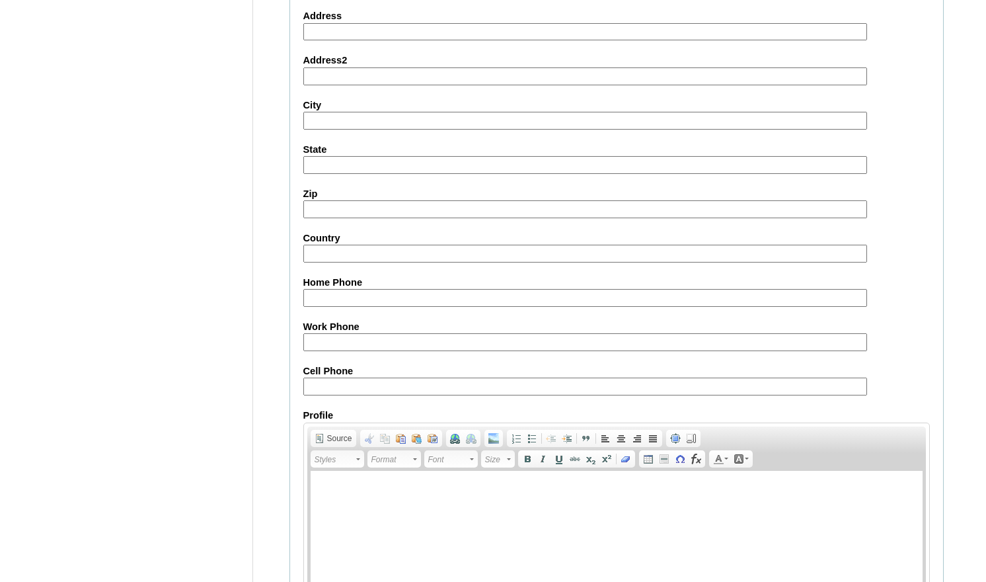
scroll to position [1433, 0]
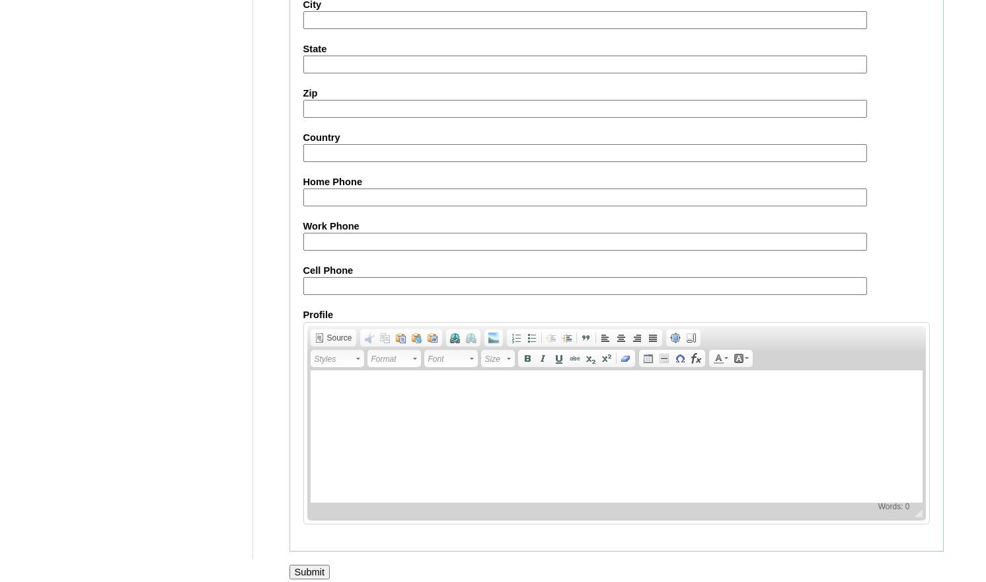
click at [326, 565] on input "Submit" at bounding box center [310, 572] width 41 height 15
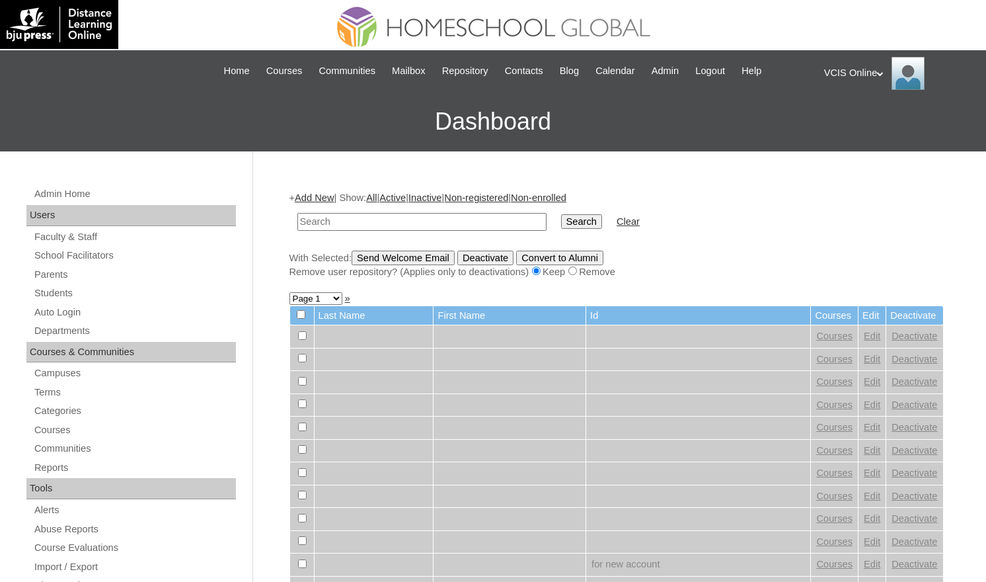
click at [317, 213] on input "text" at bounding box center [421, 222] width 249 height 18
click at [321, 218] on input "text" at bounding box center [421, 222] width 249 height 18
type input "micaiah"
click at [561, 214] on input "Search" at bounding box center [581, 221] width 41 height 15
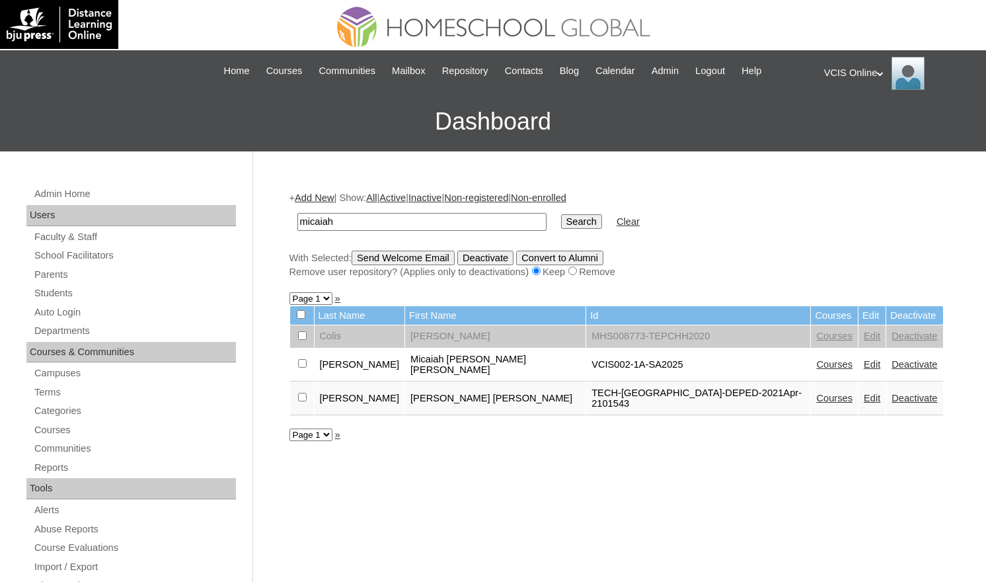
click at [864, 359] on link "Edit" at bounding box center [872, 364] width 17 height 11
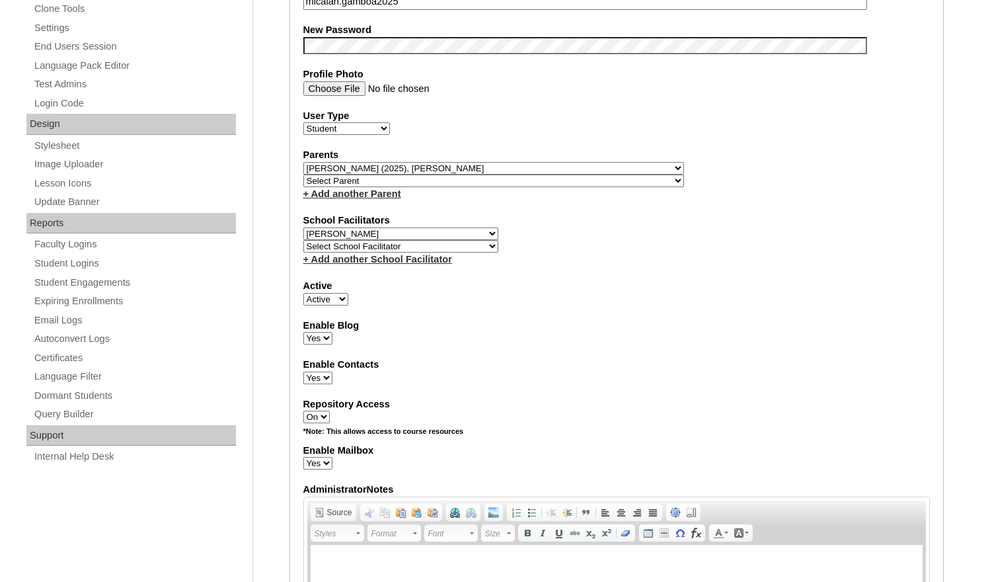
scroll to position [572, 0]
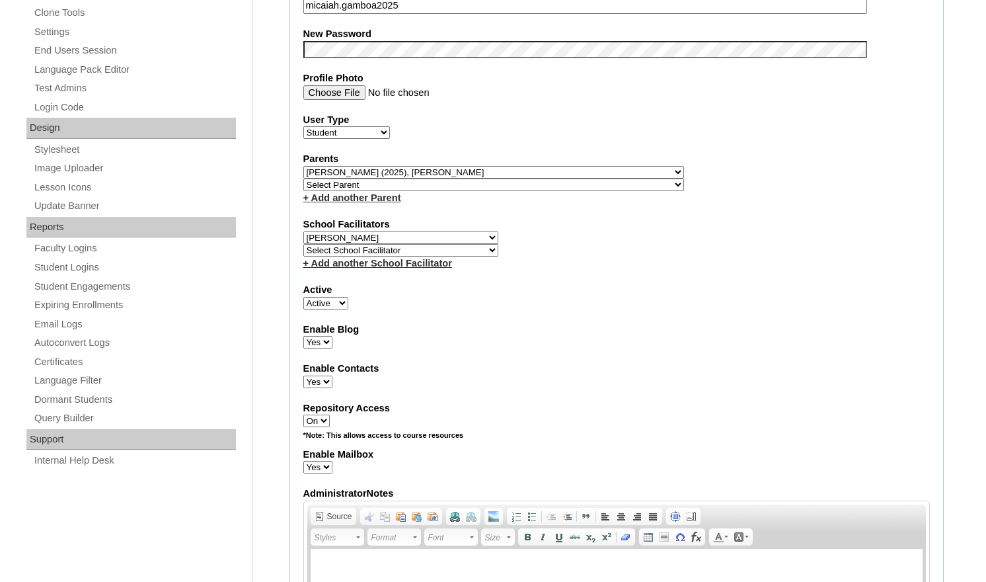
click at [374, 233] on select "Select School Facilitator Norman Añain Ruffa Abadijas Mary Abella Gloryfe Abion…" at bounding box center [400, 237] width 195 height 13
select select "43305"
click at [303, 231] on select "Select School Facilitator Norman Añain Ruffa Abadijas Mary Abella Gloryfe Abion…" at bounding box center [400, 237] width 195 height 13
click at [587, 418] on fieldset "Account Information User Id VCIS002-1A-SA2025 Title First Name Micaiah Lois Kat…" at bounding box center [617, 188] width 654 height 1084
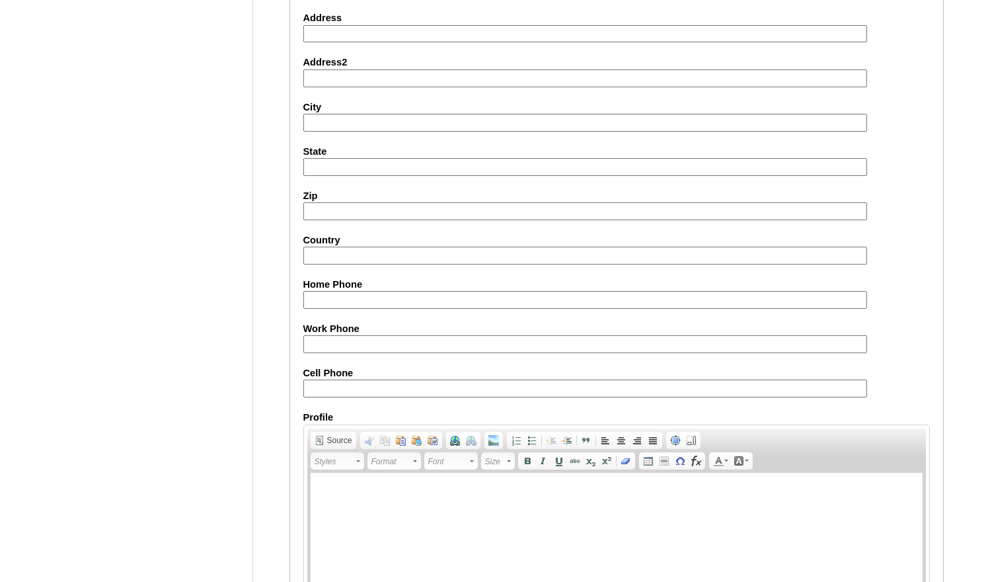
scroll to position [1433, 0]
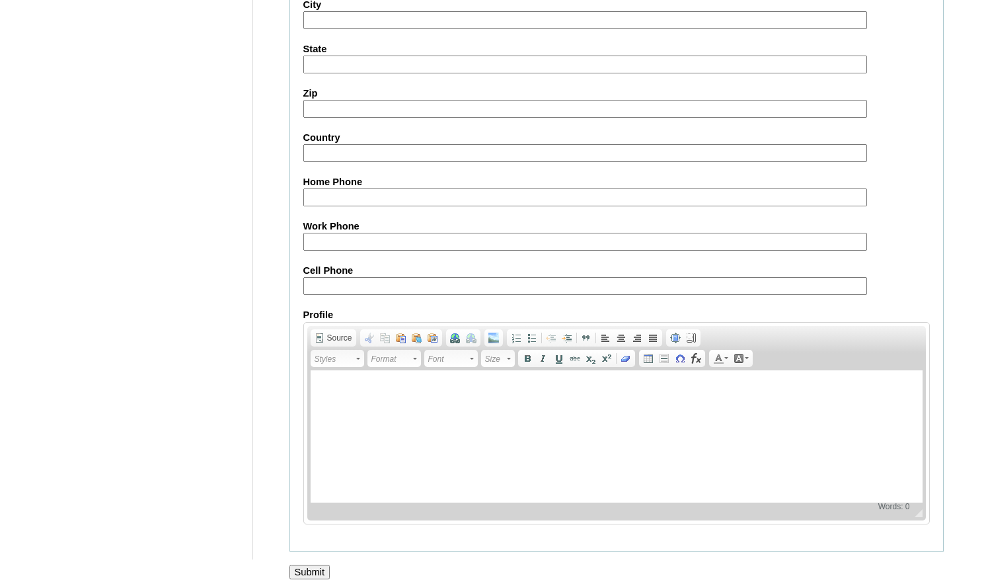
click at [318, 565] on input "Submit" at bounding box center [310, 572] width 41 height 15
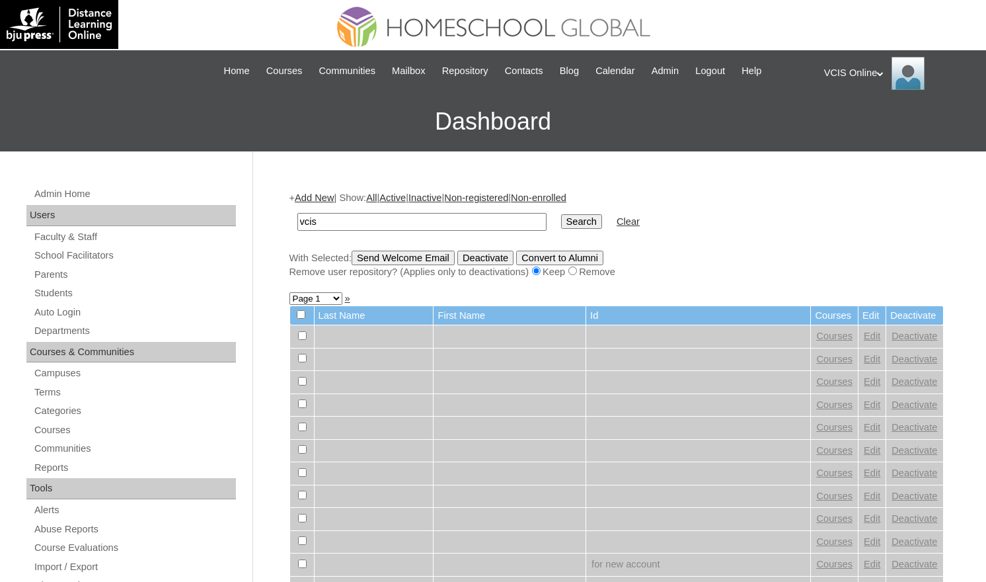
type input "vcis"
click at [561, 214] on input "Search" at bounding box center [581, 221] width 41 height 15
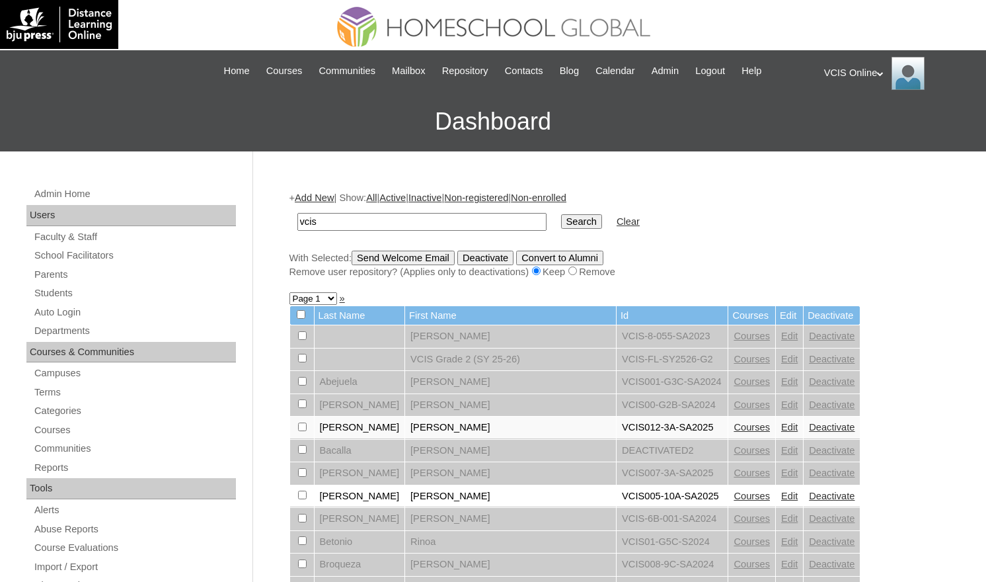
paste input "VCIS-FL-SY2526-G1"
type input "VCIS-FL-SY2526-G1"
click at [561, 214] on input "Search" at bounding box center [581, 221] width 41 height 15
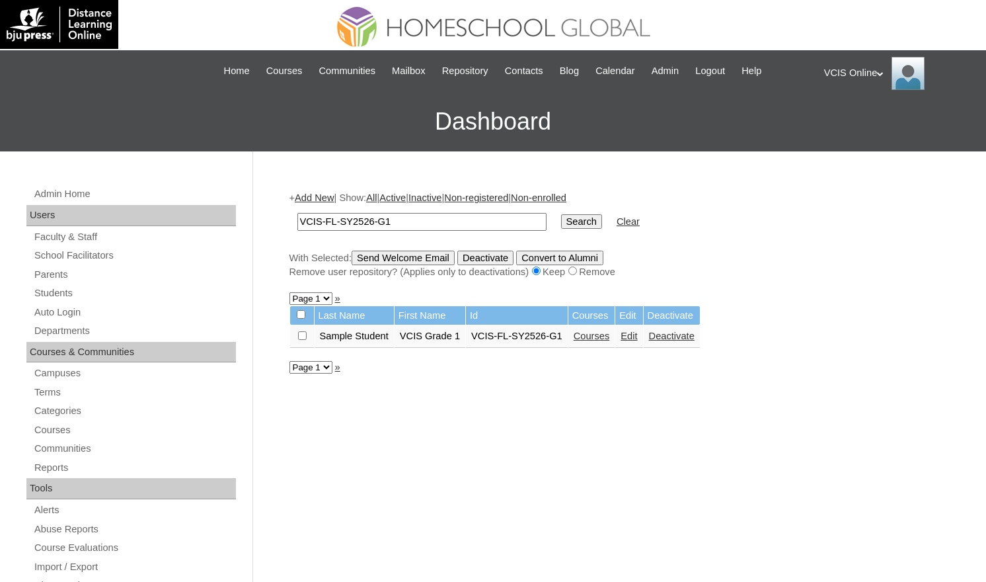
click at [637, 340] on link "Edit" at bounding box center [629, 336] width 17 height 11
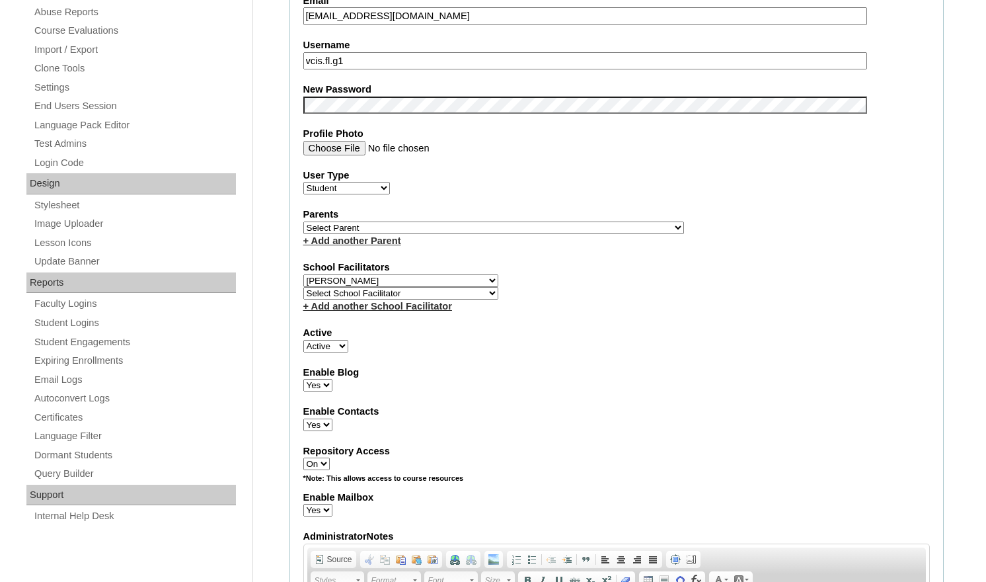
scroll to position [313, 0]
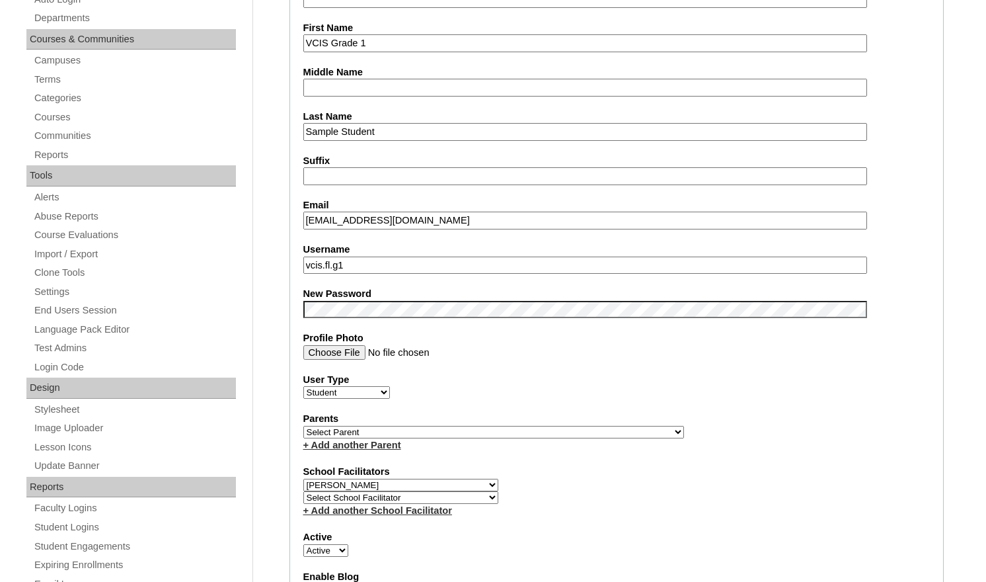
click at [420, 494] on select "Select School Facilitator Norman Añain Ruffa Abadijas Mary Abella Gloryfe Abion…" at bounding box center [400, 497] width 195 height 13
select select "43305"
click at [303, 491] on select "Select School Facilitator Norman Añain Ruffa Abadijas Mary Abella Gloryfe Abion…" at bounding box center [400, 497] width 195 height 13
click at [702, 505] on div "+ Add another School Facilitator" at bounding box center [616, 511] width 627 height 14
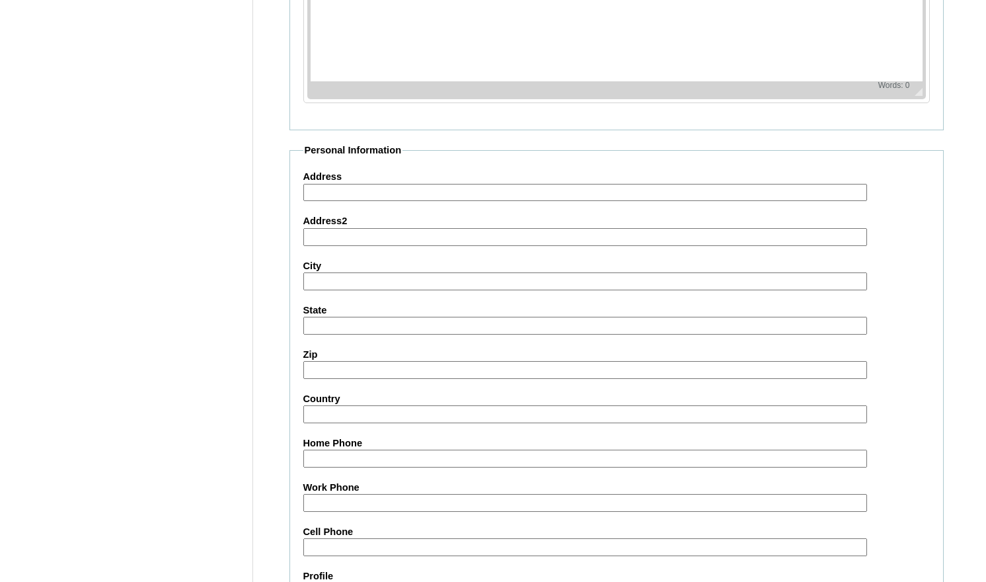
scroll to position [1421, 0]
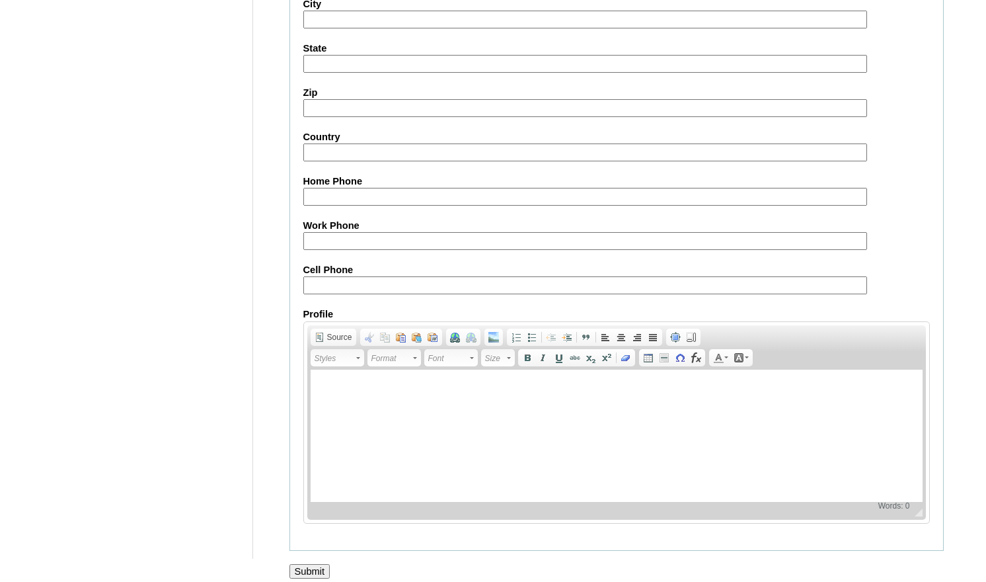
click at [318, 565] on input "Submit" at bounding box center [310, 571] width 41 height 15
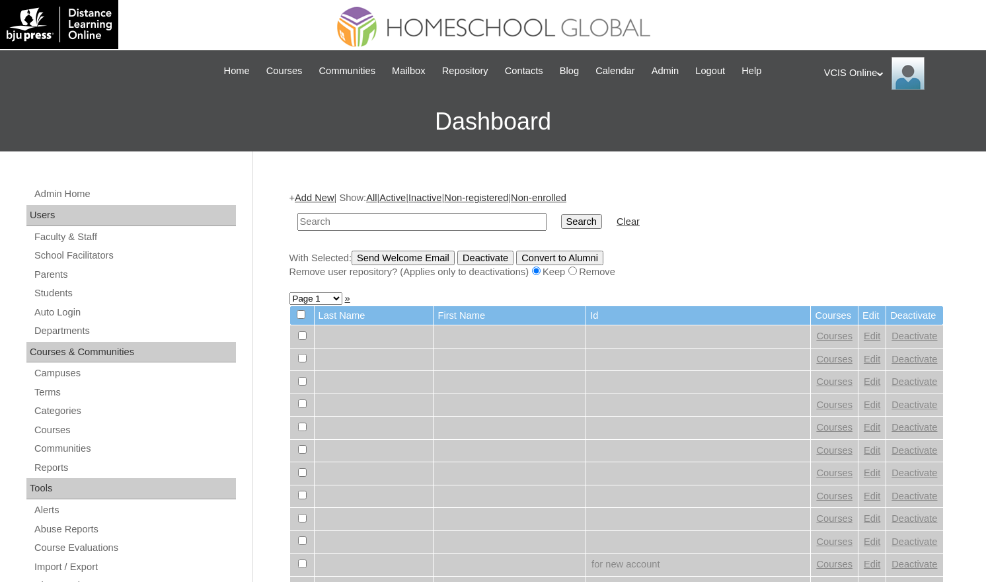
click at [434, 227] on input "text" at bounding box center [421, 222] width 249 height 18
type input "VCIS-FL-SY2526-G1"
click at [561, 214] on input "Search" at bounding box center [581, 221] width 41 height 15
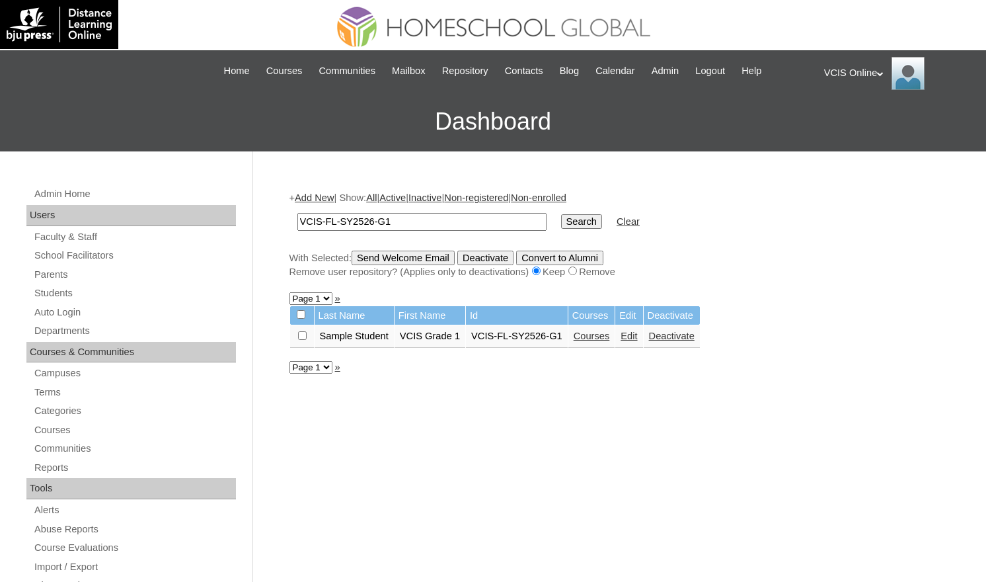
click at [610, 332] on link "Courses" at bounding box center [592, 336] width 36 height 11
